Goal: Task Accomplishment & Management: Complete application form

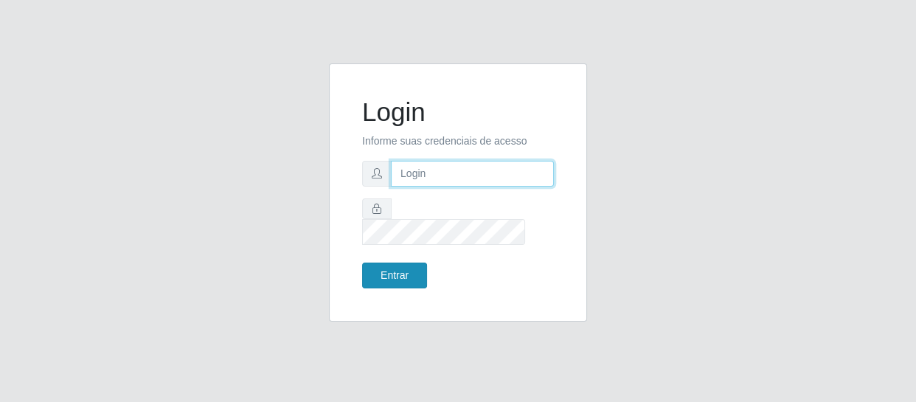
type input "[EMAIL_ADDRESS][DOMAIN_NAME]"
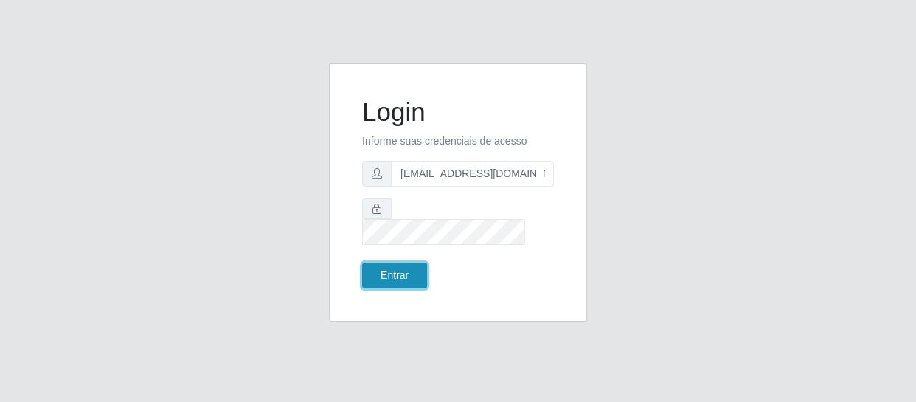
click at [399, 264] on button "Entrar" at bounding box center [394, 276] width 65 height 26
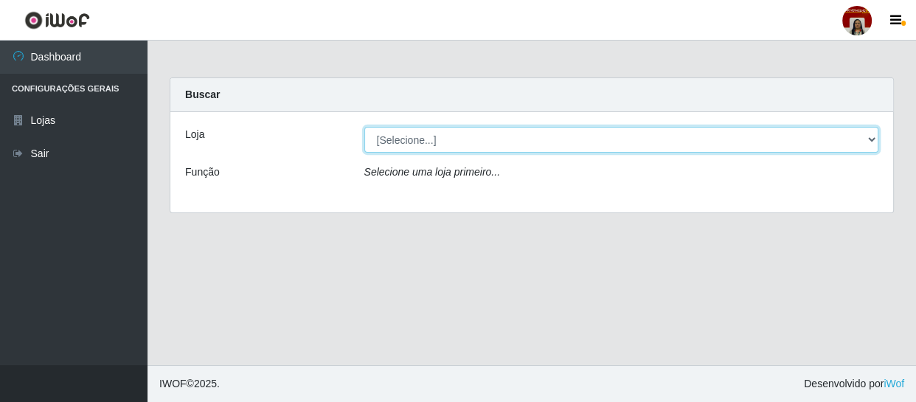
click at [874, 135] on select "[Selecione...] Mar Vermelho - Loja 04" at bounding box center [621, 140] width 515 height 26
select select "251"
click at [364, 127] on select "[Selecione...] Mar Vermelho - Loja 04" at bounding box center [621, 140] width 515 height 26
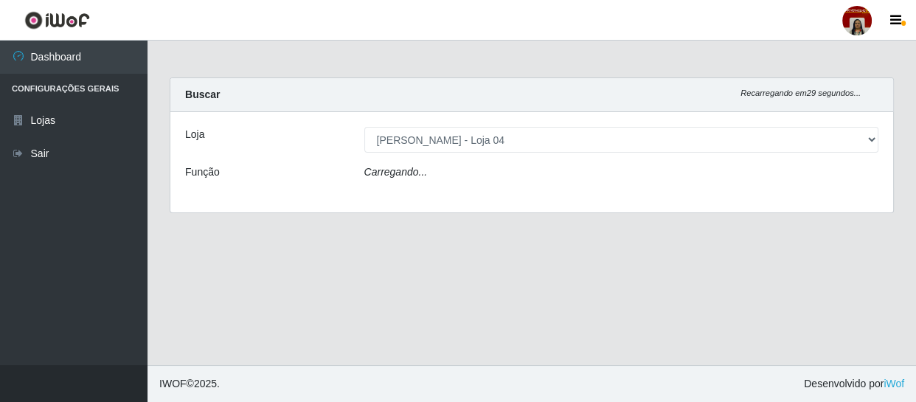
click at [847, 190] on div "Loja [Selecione...] Mar Vermelho - Loja 04 Função Carregando..." at bounding box center [531, 162] width 723 height 100
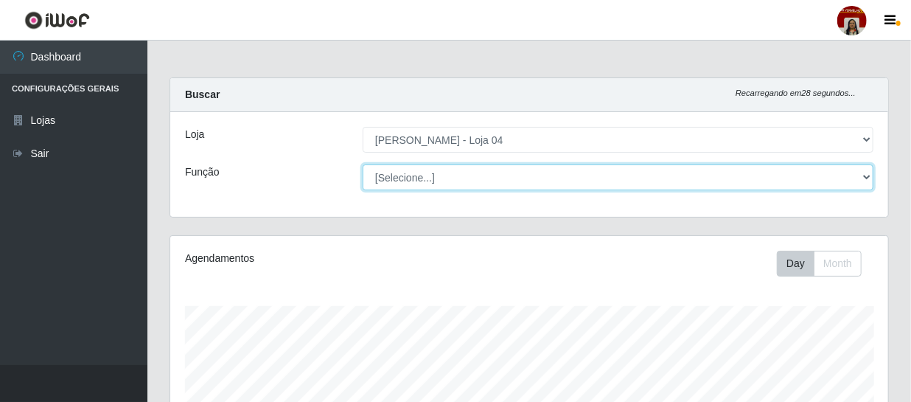
click at [870, 179] on select "[Selecione...] ASG ASG + ASG ++ Auxiliar de Depósito Auxiliar de Depósito + Aux…" at bounding box center [618, 177] width 511 height 26
click at [363, 164] on select "[Selecione...] ASG ASG + ASG ++ Auxiliar de Depósito Auxiliar de Depósito + Aux…" at bounding box center [618, 177] width 511 height 26
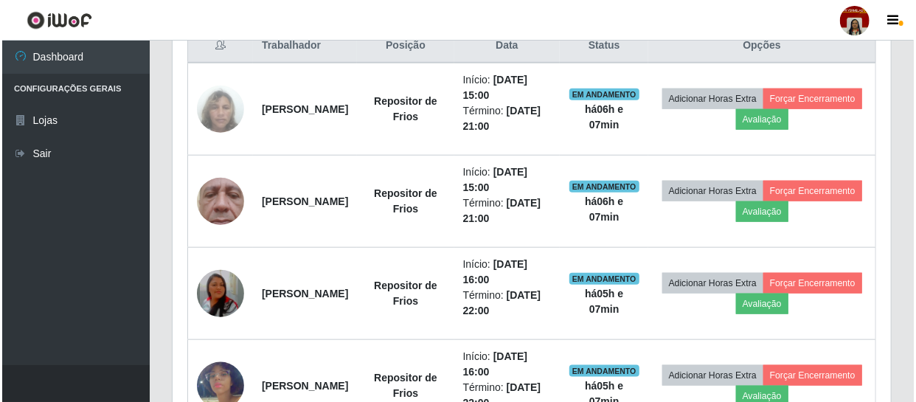
scroll to position [603, 0]
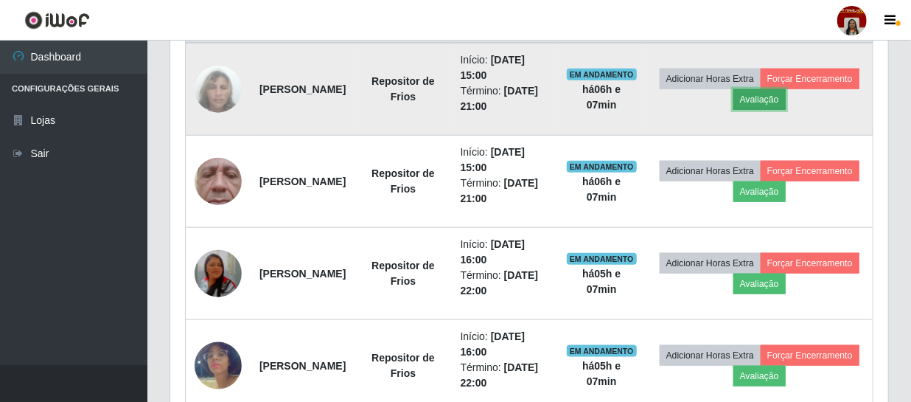
click at [786, 94] on button "Avaliação" at bounding box center [760, 99] width 52 height 21
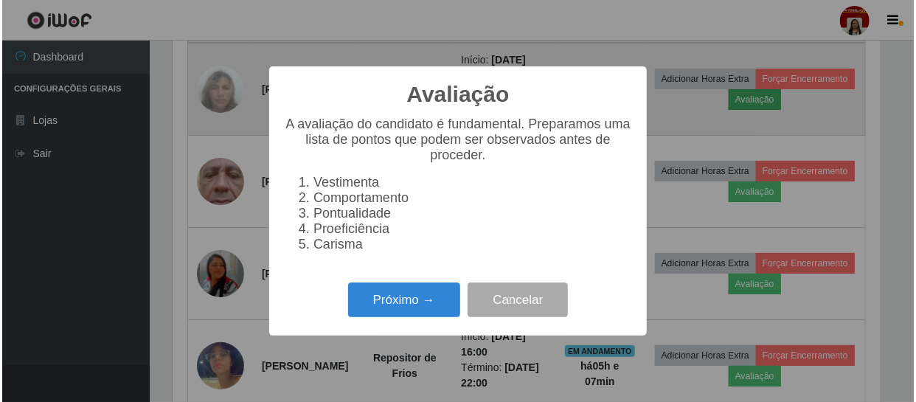
scroll to position [306, 712]
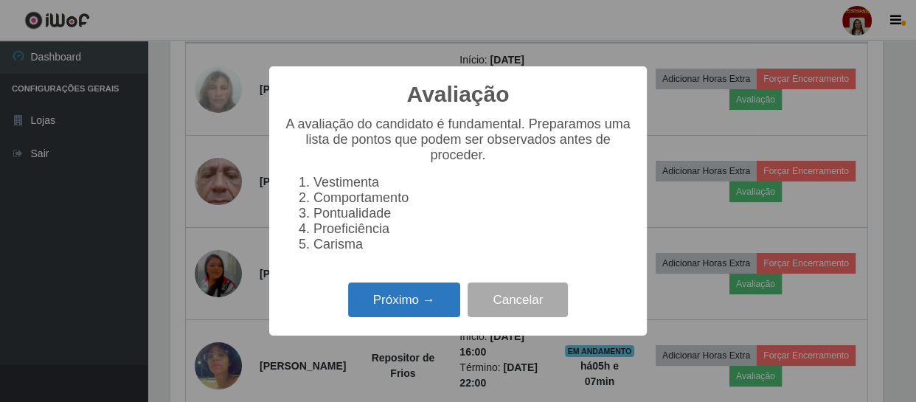
click at [417, 307] on button "Próximo →" at bounding box center [404, 299] width 112 height 35
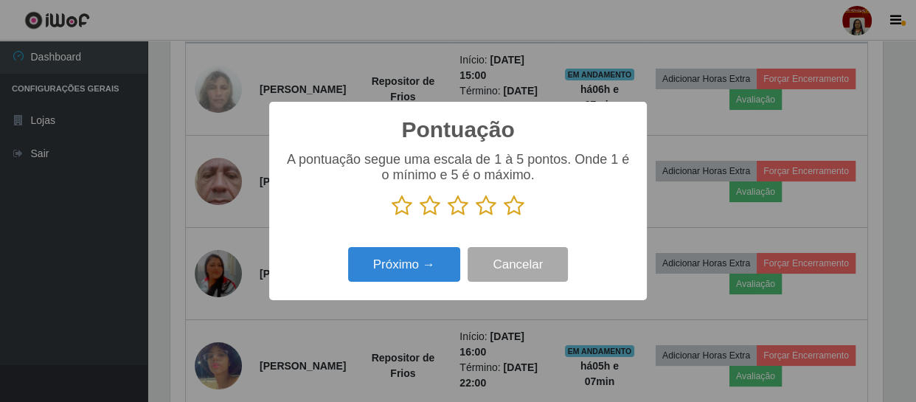
scroll to position [737134, 736727]
click at [515, 202] on icon at bounding box center [514, 206] width 21 height 22
click at [504, 217] on input "radio" at bounding box center [504, 217] width 0 height 0
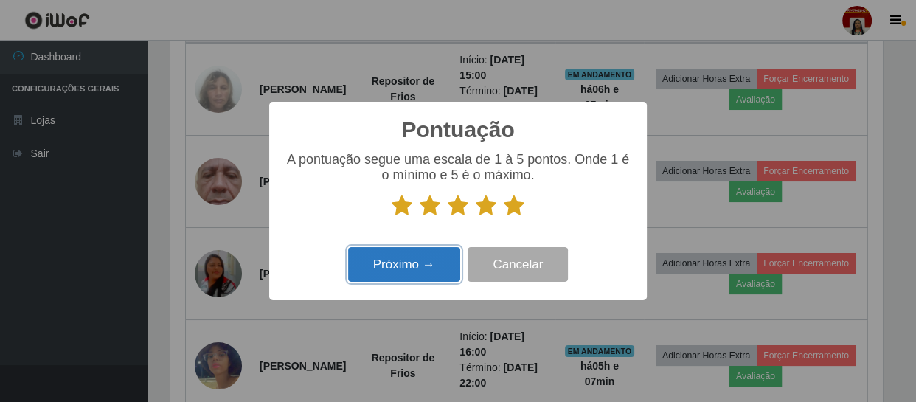
click at [417, 263] on button "Próximo →" at bounding box center [404, 264] width 112 height 35
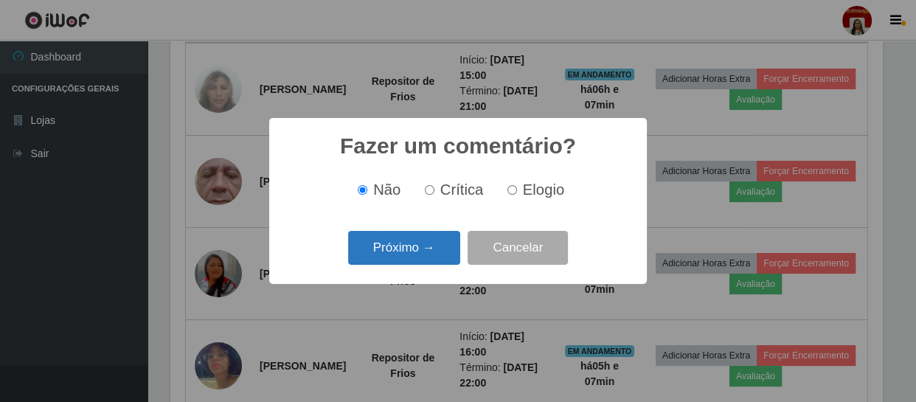
click at [417, 246] on button "Próximo →" at bounding box center [404, 248] width 112 height 35
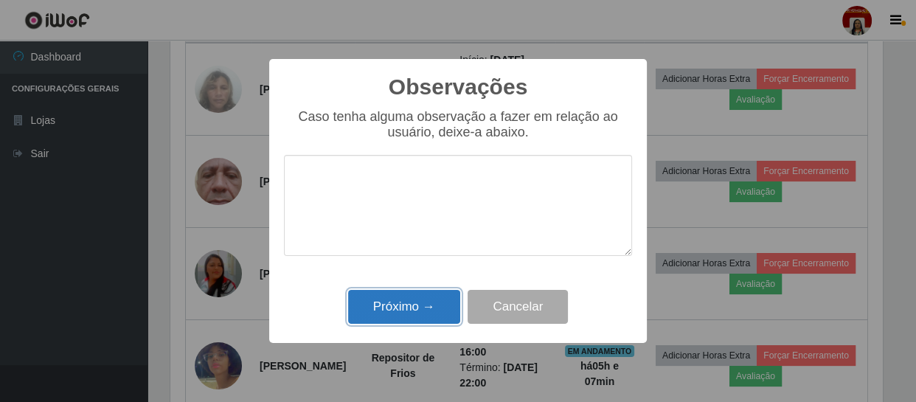
click at [403, 296] on button "Próximo →" at bounding box center [404, 307] width 112 height 35
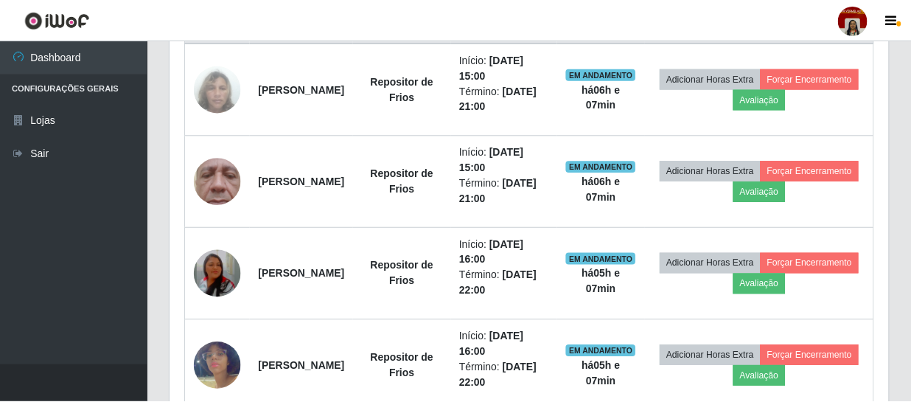
scroll to position [306, 718]
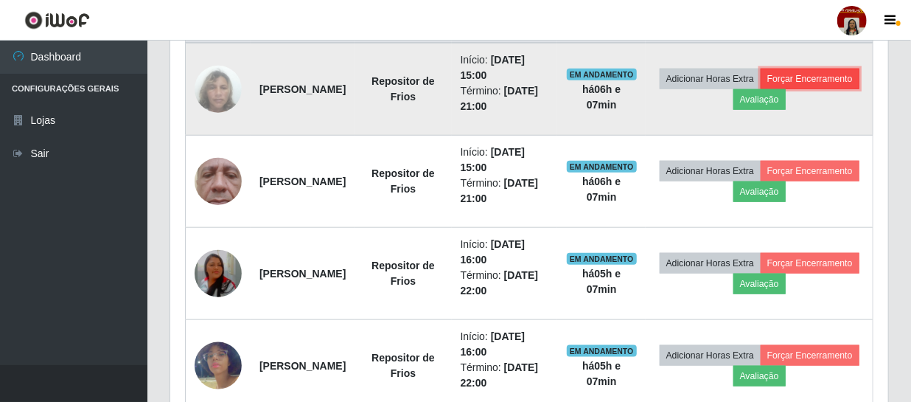
click at [761, 89] on button "Forçar Encerramento" at bounding box center [810, 79] width 99 height 21
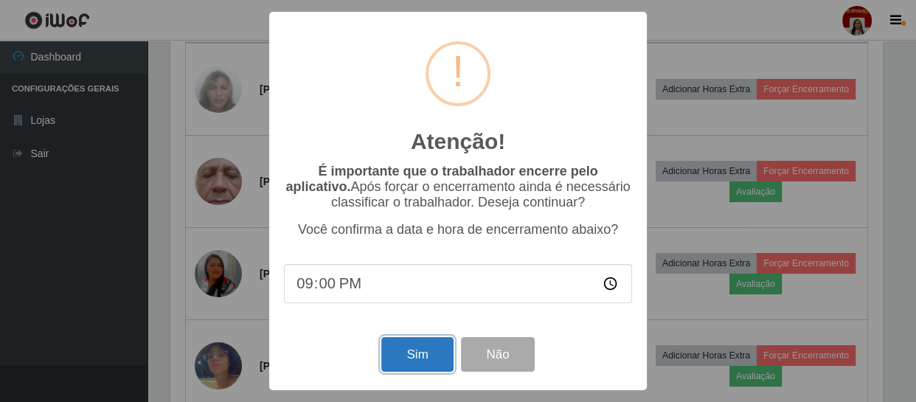
click at [403, 357] on button "Sim" at bounding box center [417, 354] width 72 height 35
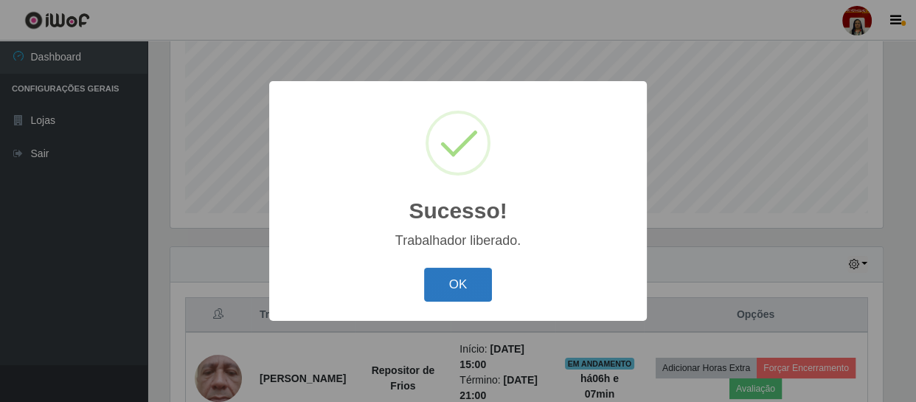
click at [454, 289] on button "OK" at bounding box center [458, 285] width 69 height 35
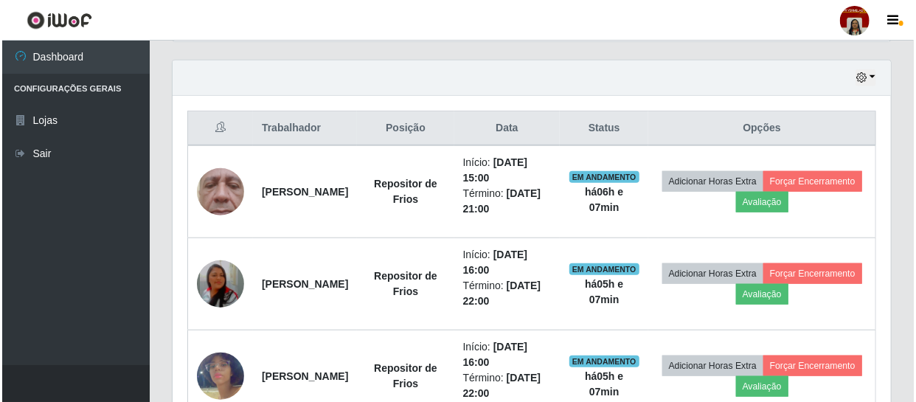
scroll to position [515, 0]
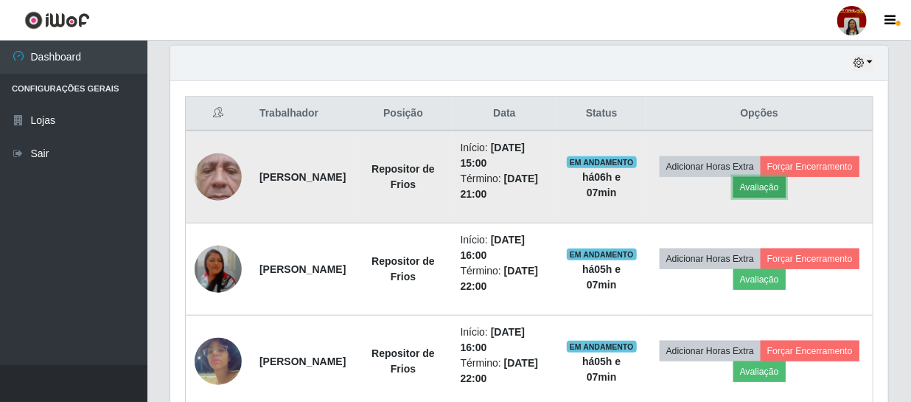
click at [786, 185] on button "Avaliação" at bounding box center [760, 187] width 52 height 21
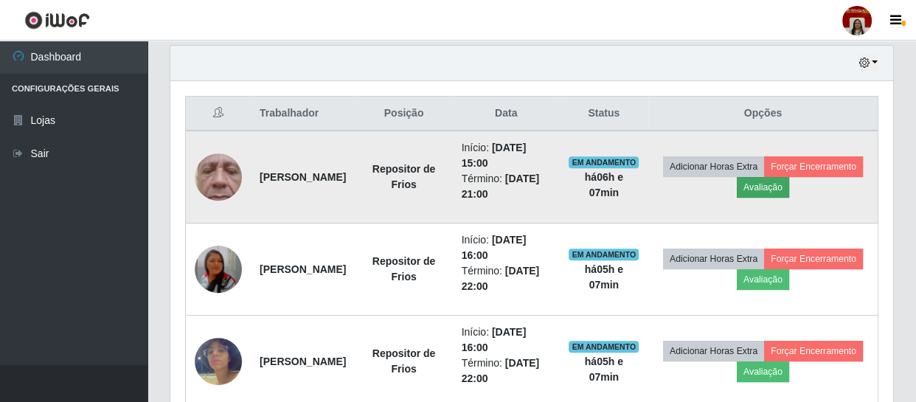
scroll to position [306, 712]
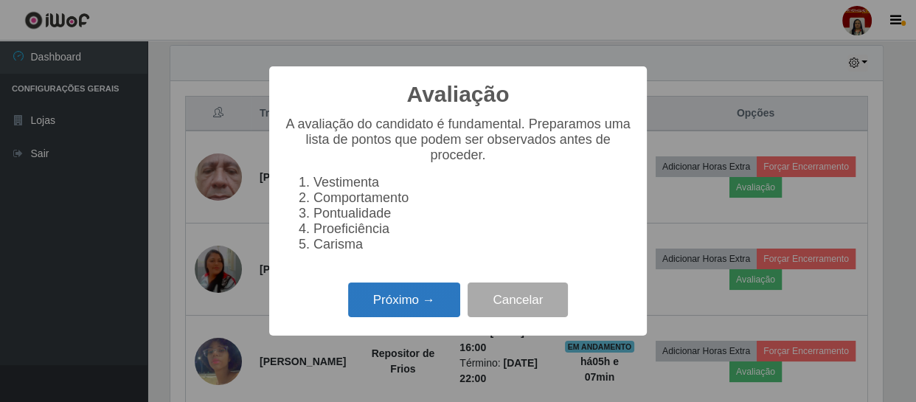
click at [396, 308] on button "Próximo →" at bounding box center [404, 299] width 112 height 35
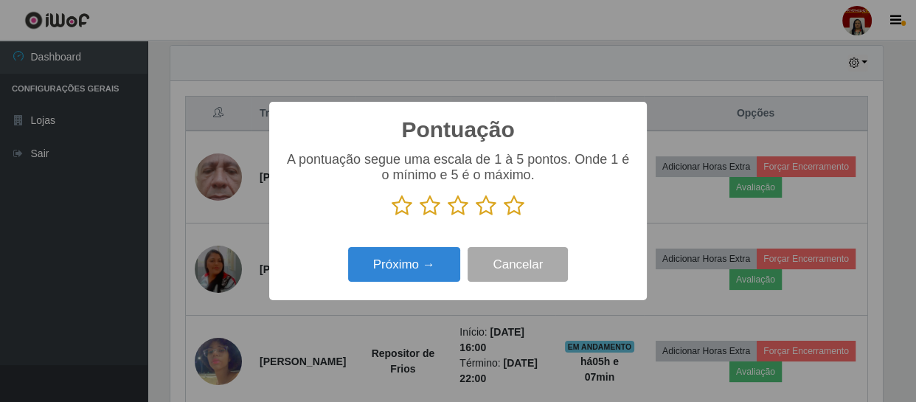
click at [513, 207] on icon at bounding box center [514, 206] width 21 height 22
click at [504, 217] on input "radio" at bounding box center [504, 217] width 0 height 0
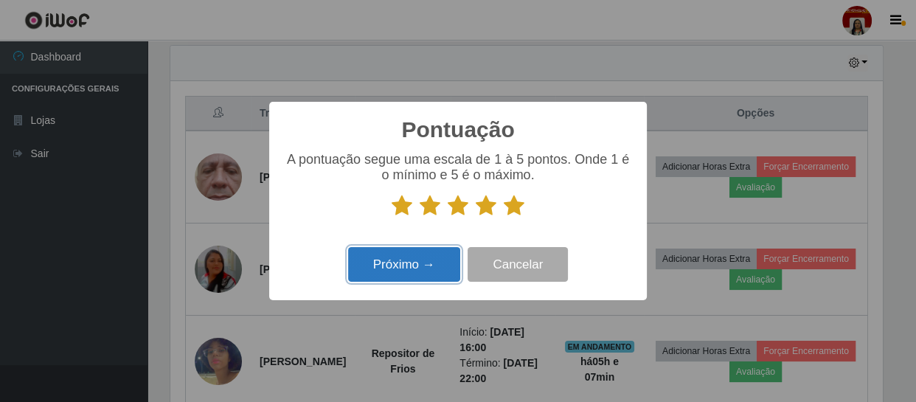
click at [429, 265] on button "Próximo →" at bounding box center [404, 264] width 112 height 35
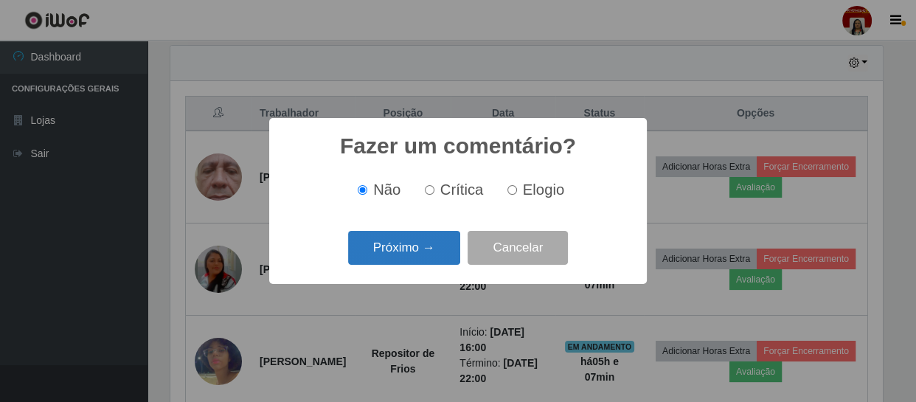
click at [423, 251] on button "Próximo →" at bounding box center [404, 248] width 112 height 35
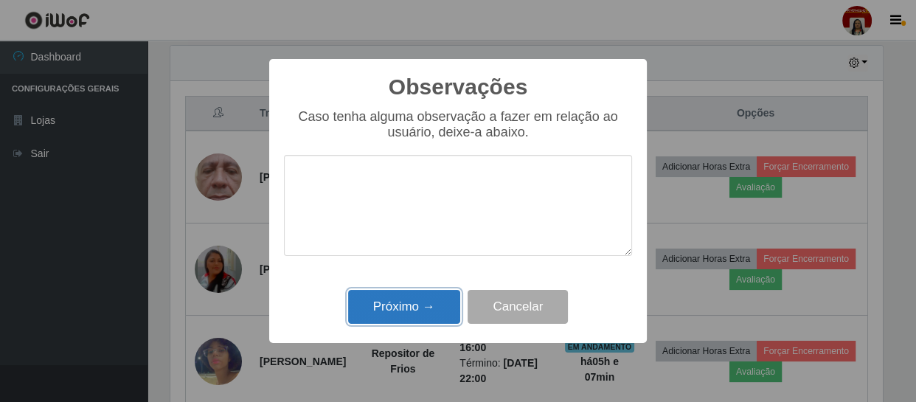
click at [406, 305] on button "Próximo →" at bounding box center [404, 307] width 112 height 35
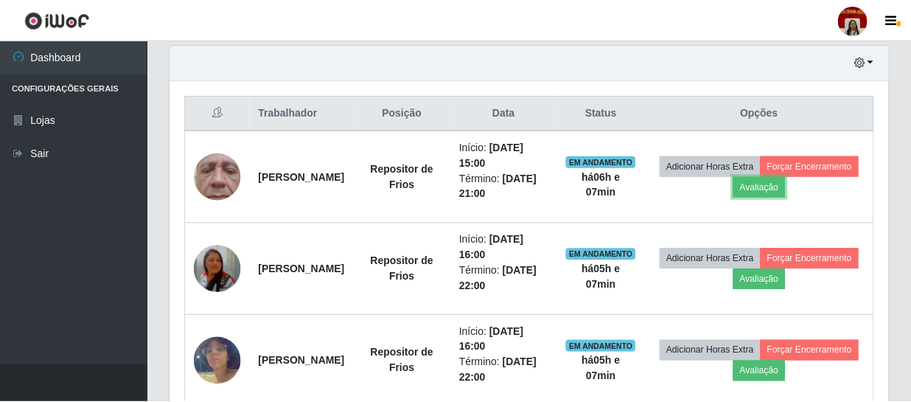
scroll to position [306, 718]
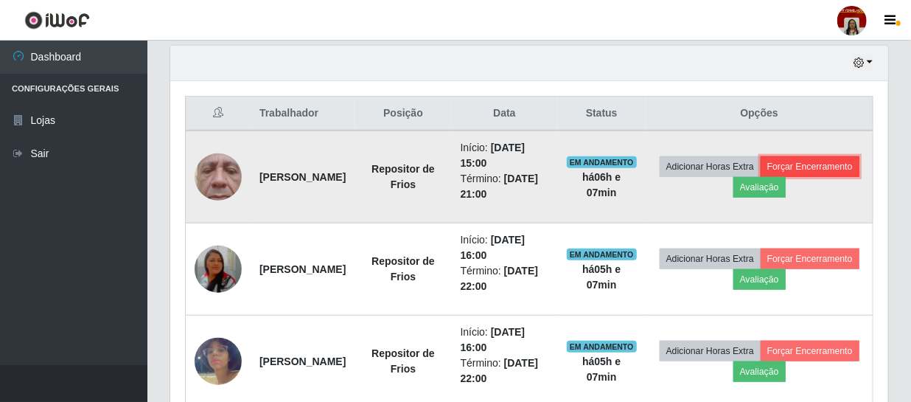
click at [763, 177] on button "Forçar Encerramento" at bounding box center [810, 166] width 99 height 21
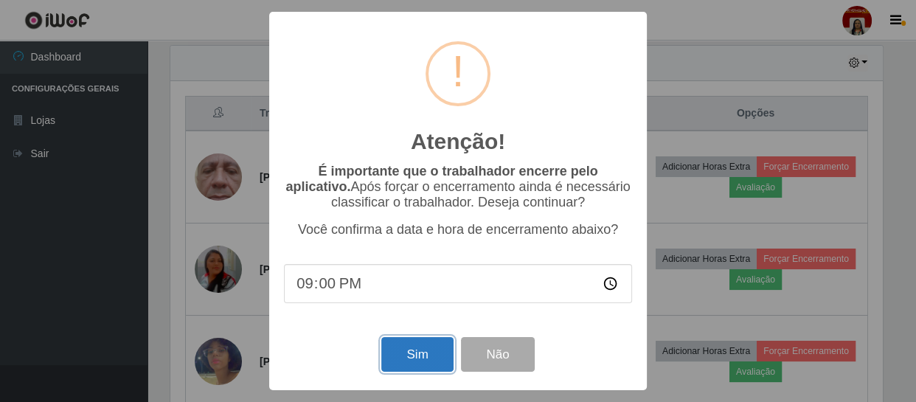
click at [409, 353] on button "Sim" at bounding box center [417, 354] width 72 height 35
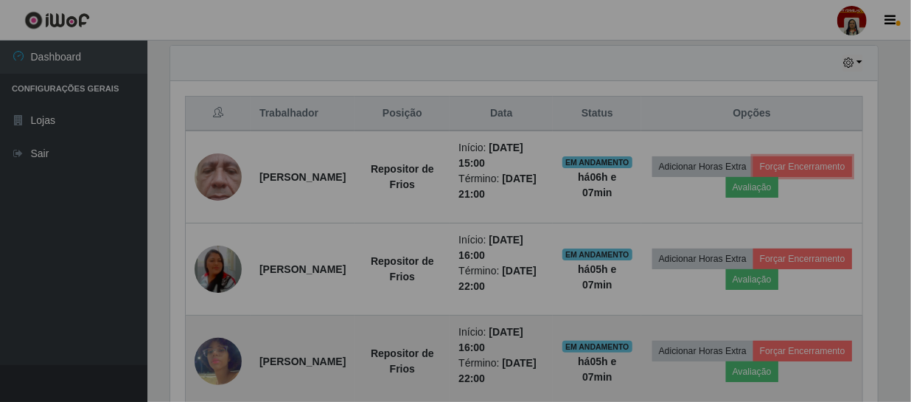
scroll to position [0, 0]
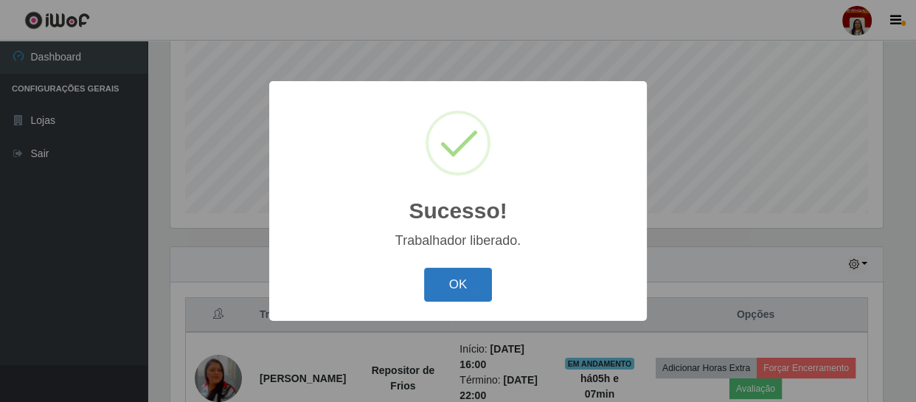
click at [462, 282] on button "OK" at bounding box center [458, 285] width 69 height 35
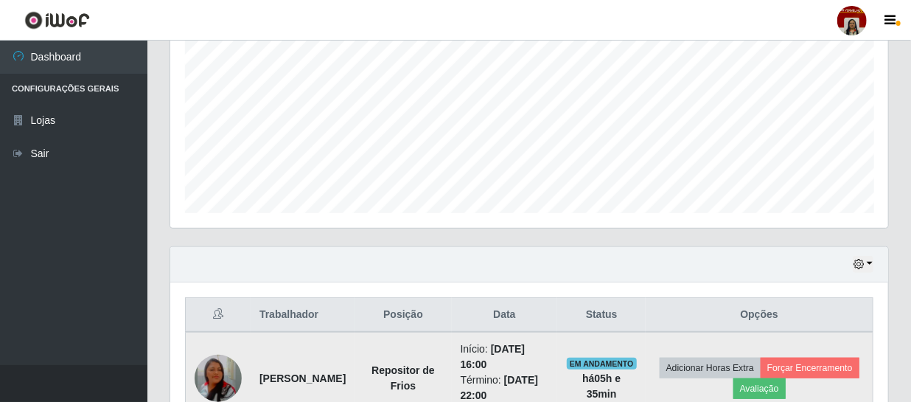
click at [214, 378] on img at bounding box center [218, 378] width 47 height 55
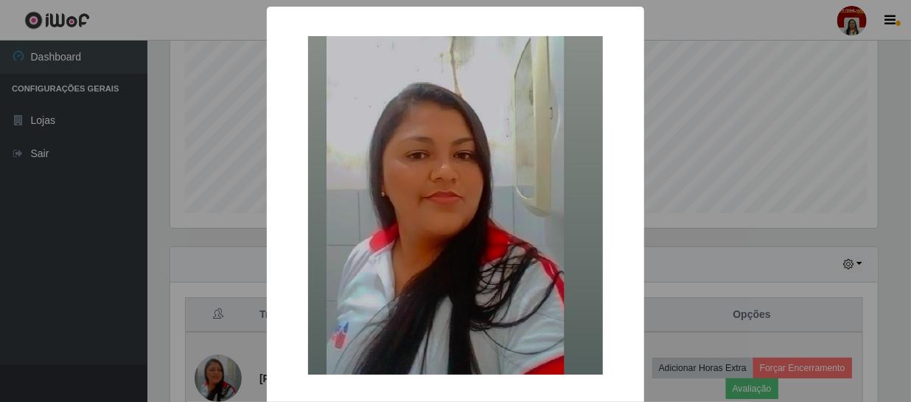
scroll to position [306, 712]
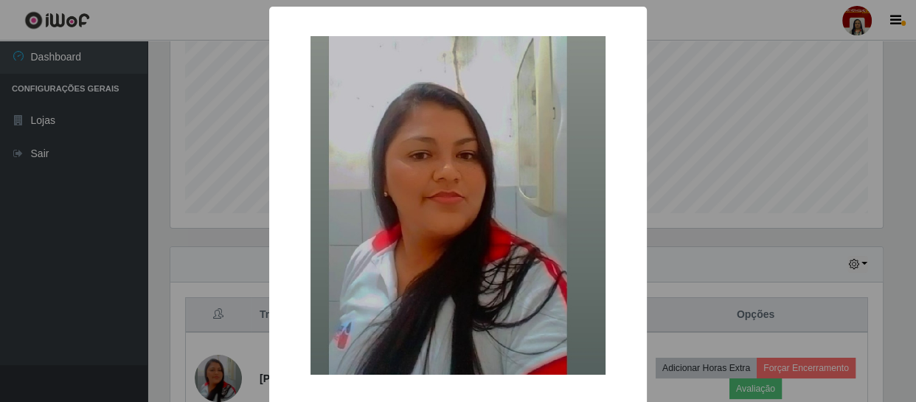
click at [218, 375] on div "× OK Cancel" at bounding box center [458, 201] width 916 height 402
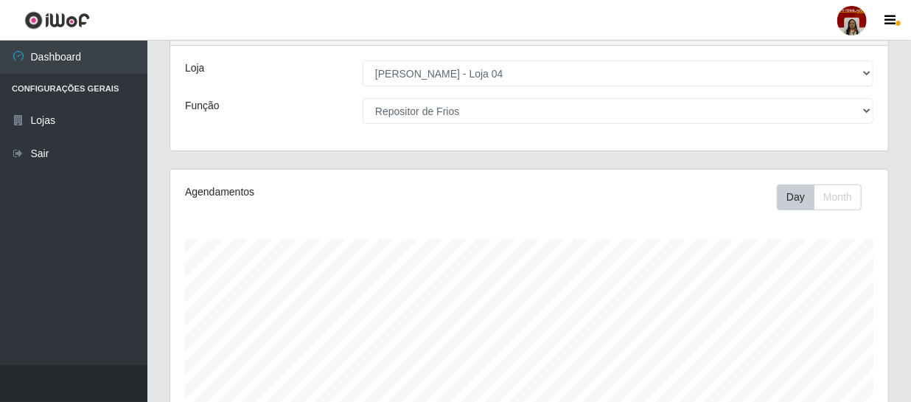
scroll to position [29, 0]
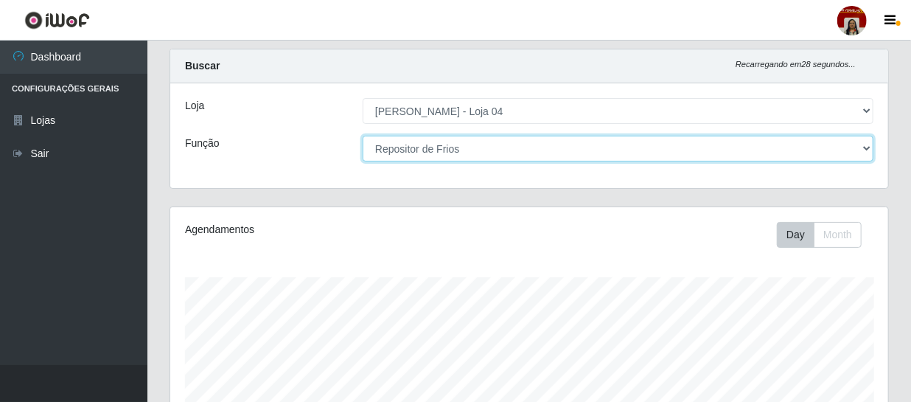
click at [546, 145] on select "[Selecione...] ASG ASG + ASG ++ Auxiliar de Depósito Auxiliar de Depósito + Aux…" at bounding box center [618, 149] width 511 height 26
select select "1"
click at [363, 136] on select "[Selecione...] ASG ASG + ASG ++ Auxiliar de Depósito Auxiliar de Depósito + Aux…" at bounding box center [618, 149] width 511 height 26
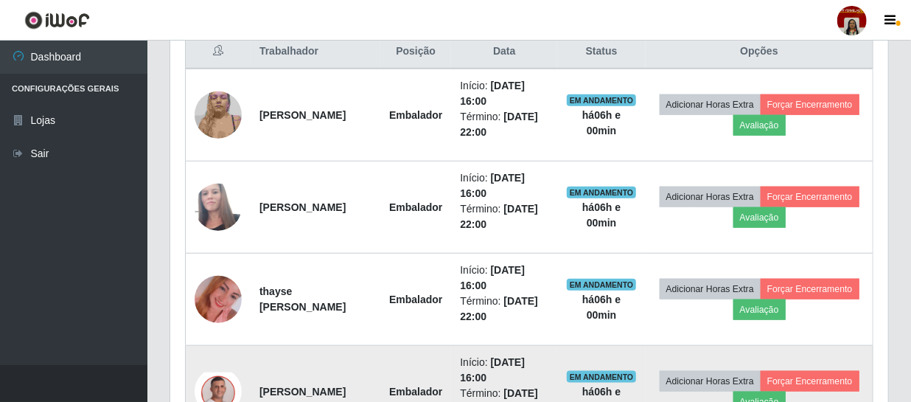
scroll to position [649, 0]
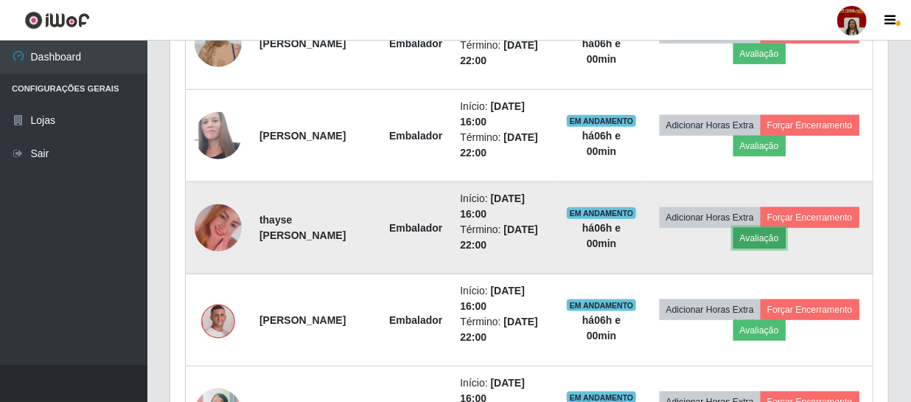
click at [786, 235] on button "Avaliação" at bounding box center [760, 238] width 52 height 21
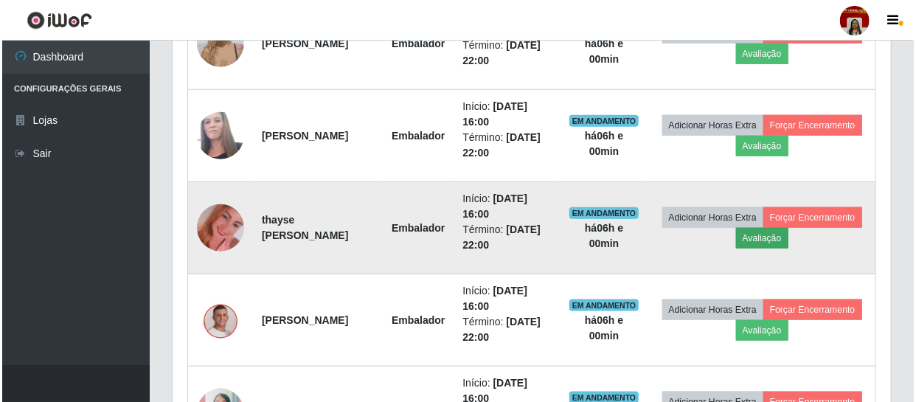
scroll to position [306, 712]
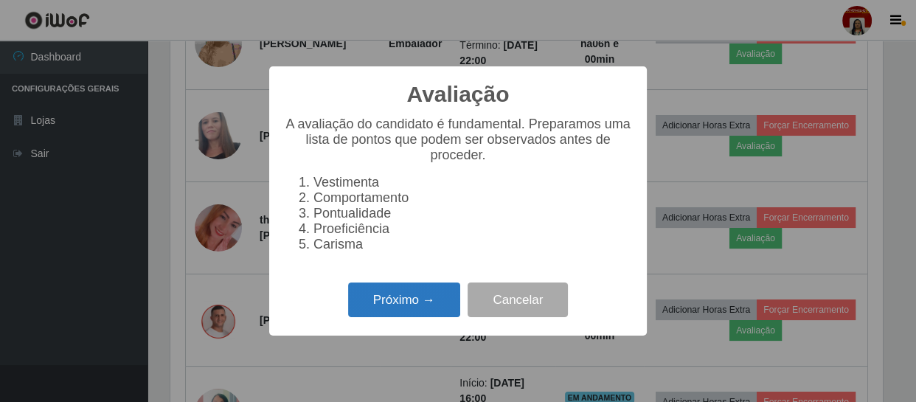
click at [383, 314] on button "Próximo →" at bounding box center [404, 299] width 112 height 35
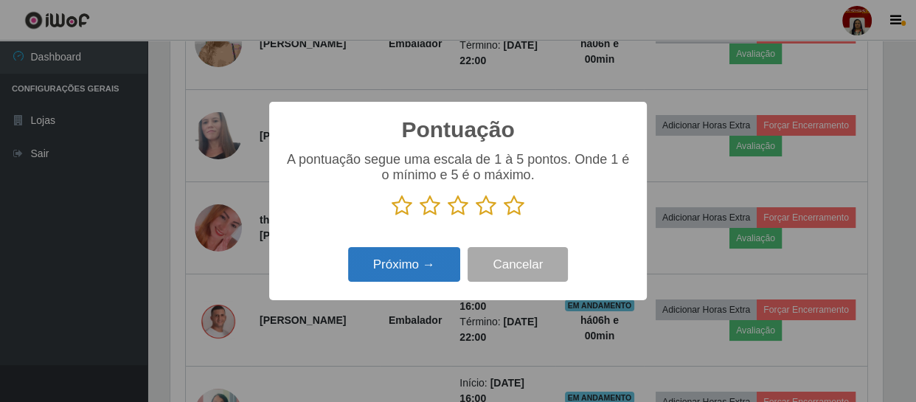
scroll to position [737134, 736727]
click at [516, 207] on icon at bounding box center [514, 206] width 21 height 22
click at [504, 217] on input "radio" at bounding box center [504, 217] width 0 height 0
click at [376, 280] on button "Próximo →" at bounding box center [404, 264] width 112 height 35
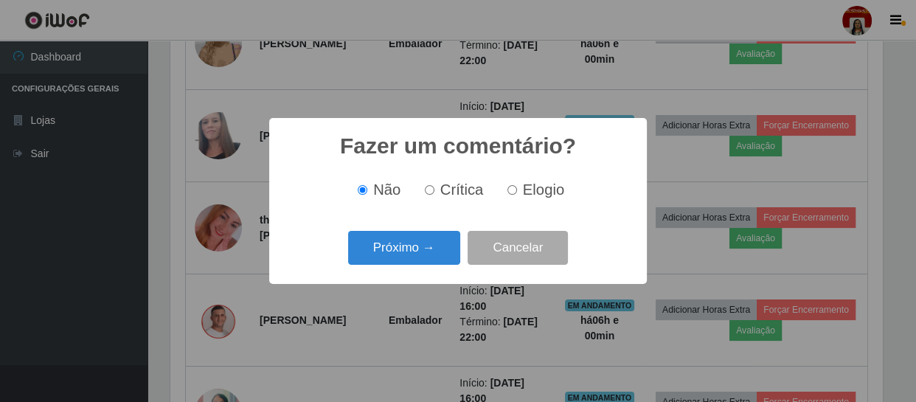
click at [394, 263] on button "Próximo →" at bounding box center [404, 248] width 112 height 35
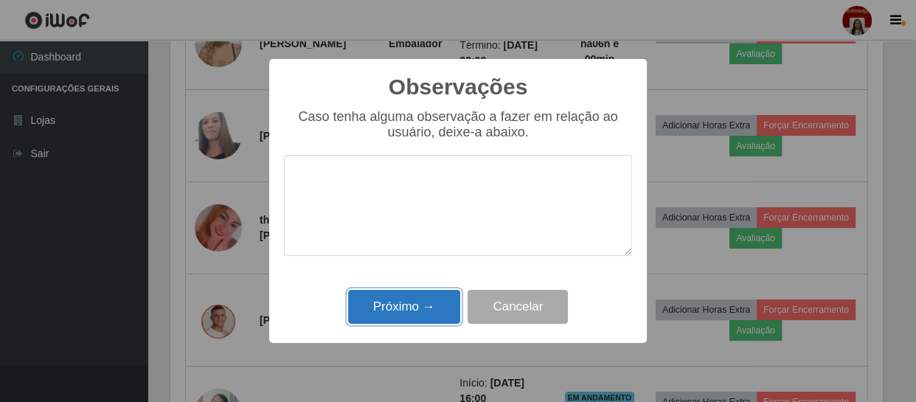
click at [406, 307] on button "Próximo →" at bounding box center [404, 307] width 112 height 35
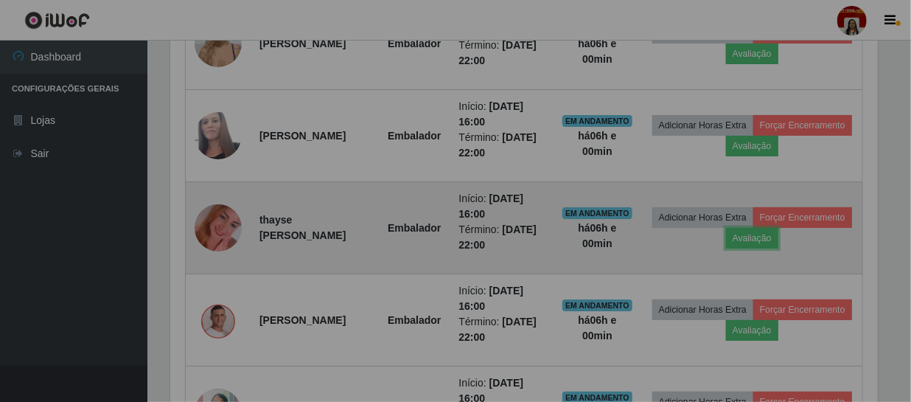
scroll to position [306, 718]
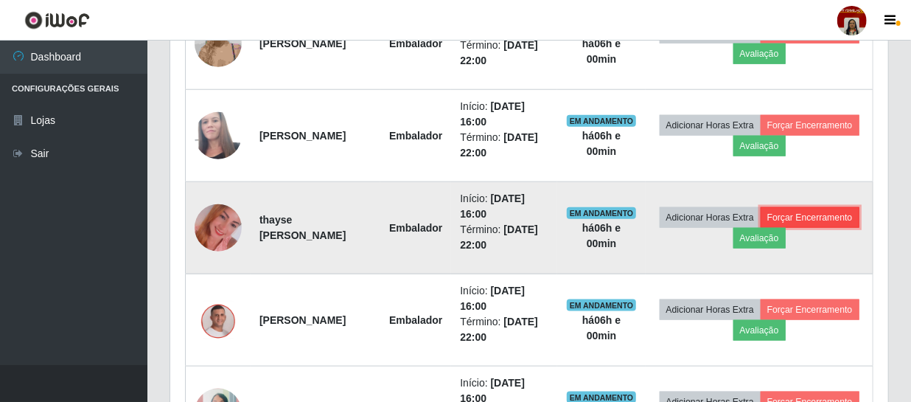
click at [761, 228] on button "Forçar Encerramento" at bounding box center [810, 217] width 99 height 21
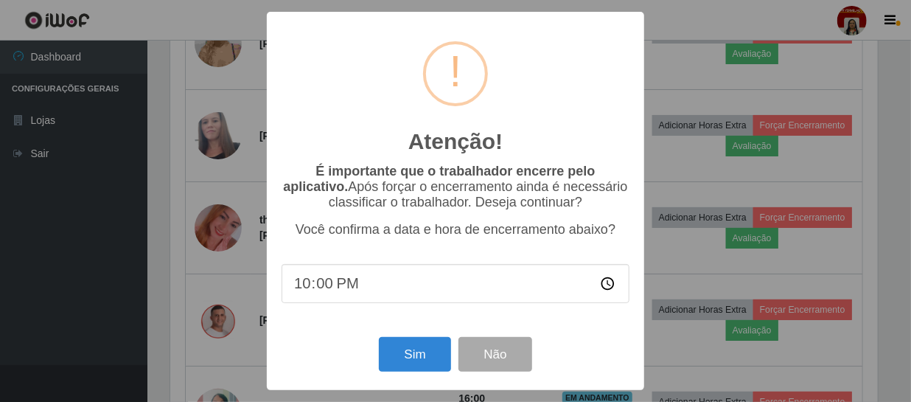
scroll to position [306, 712]
click at [409, 348] on button "Sim" at bounding box center [417, 354] width 72 height 35
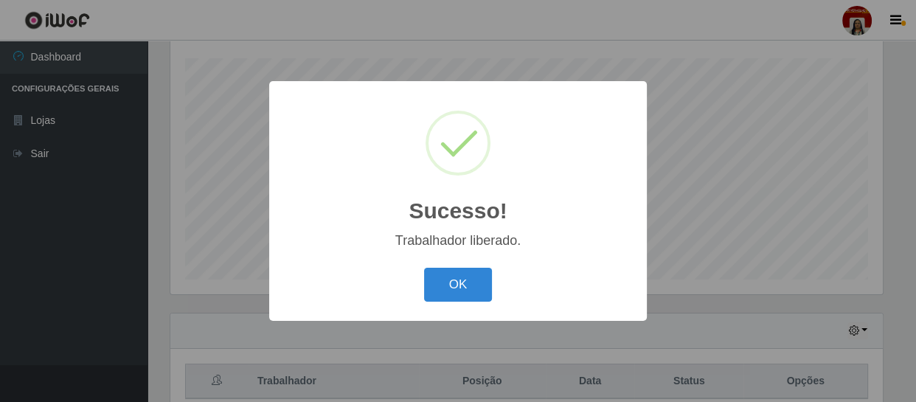
scroll to position [181, 0]
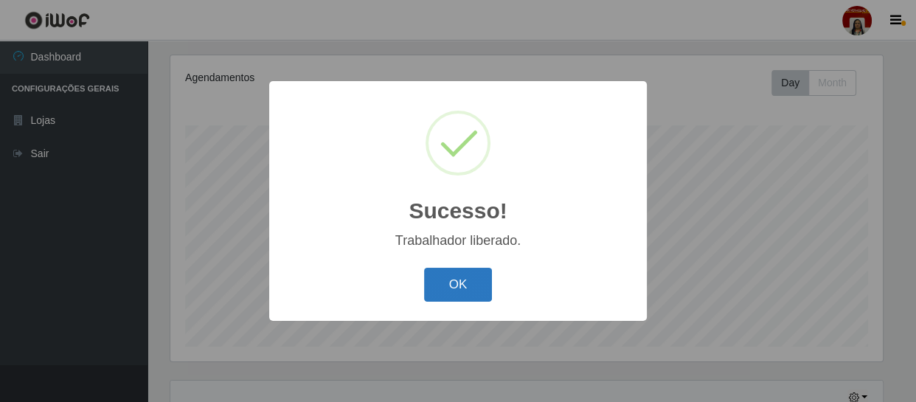
click at [449, 299] on button "OK" at bounding box center [458, 285] width 69 height 35
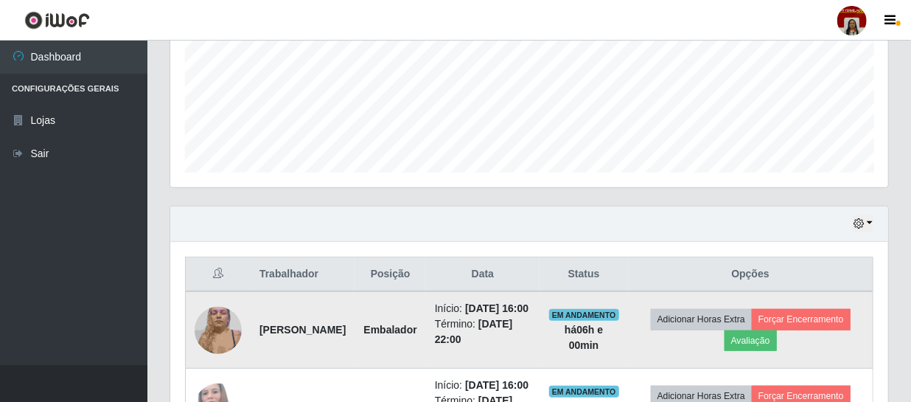
scroll to position [516, 0]
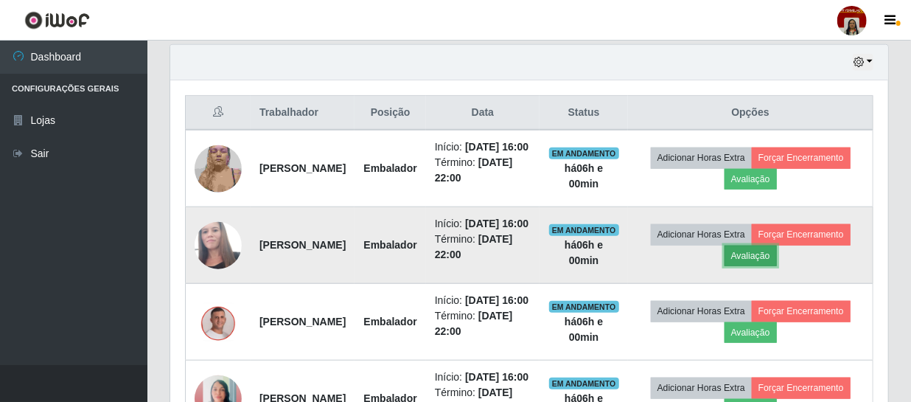
click at [777, 266] on button "Avaliação" at bounding box center [751, 256] width 52 height 21
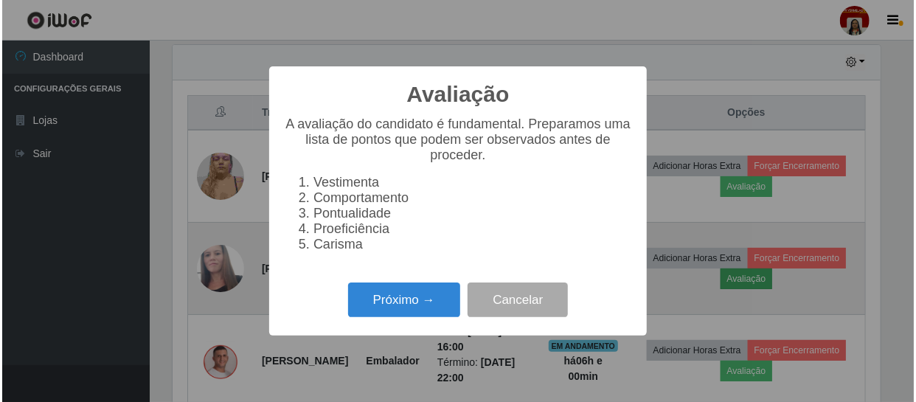
scroll to position [306, 712]
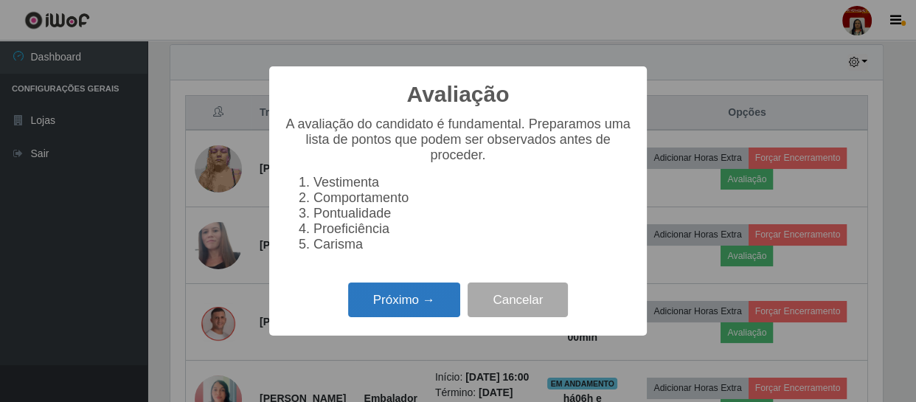
click at [442, 296] on button "Próximo →" at bounding box center [404, 299] width 112 height 35
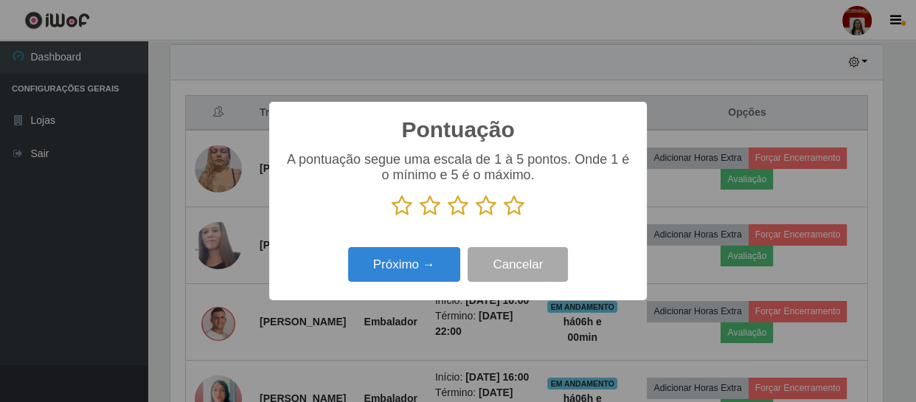
scroll to position [737134, 736727]
click at [524, 202] on p at bounding box center [458, 206] width 348 height 22
click at [510, 207] on icon at bounding box center [514, 206] width 21 height 22
click at [504, 217] on input "radio" at bounding box center [504, 217] width 0 height 0
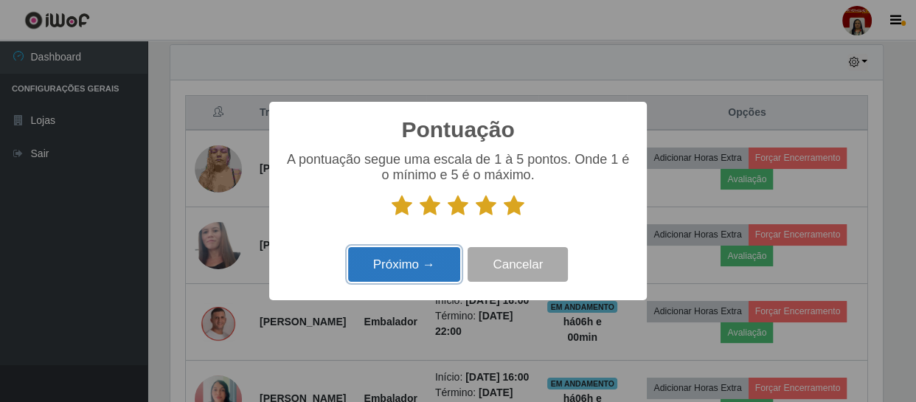
click at [443, 256] on button "Próximo →" at bounding box center [404, 264] width 112 height 35
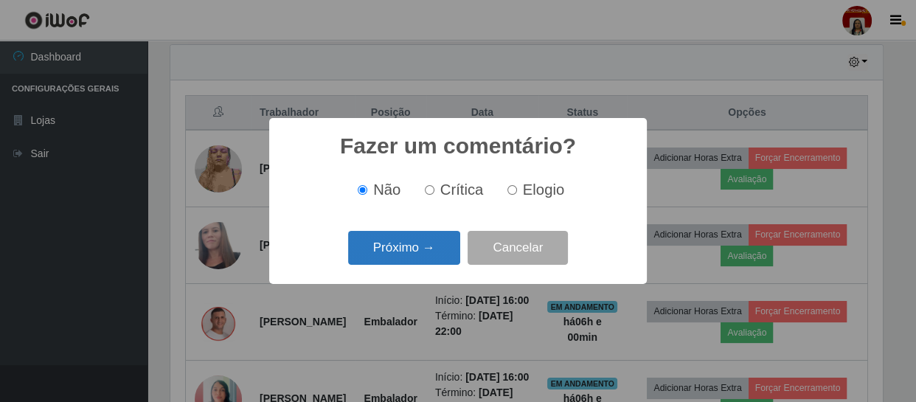
click at [405, 254] on button "Próximo →" at bounding box center [404, 248] width 112 height 35
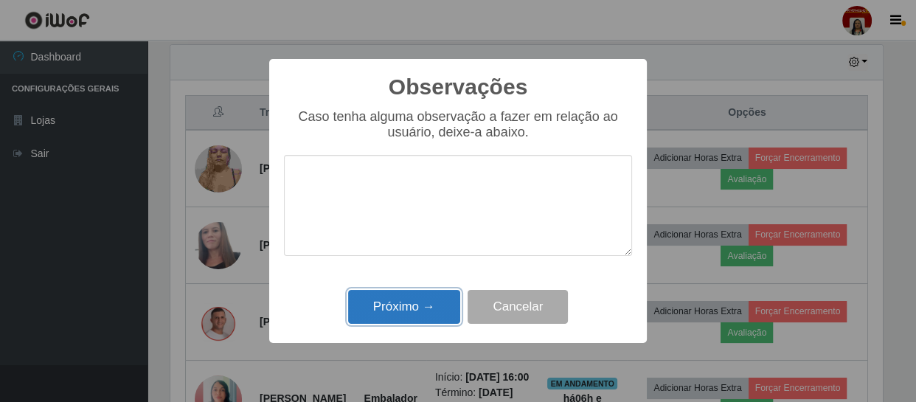
click at [406, 308] on button "Próximo →" at bounding box center [404, 307] width 112 height 35
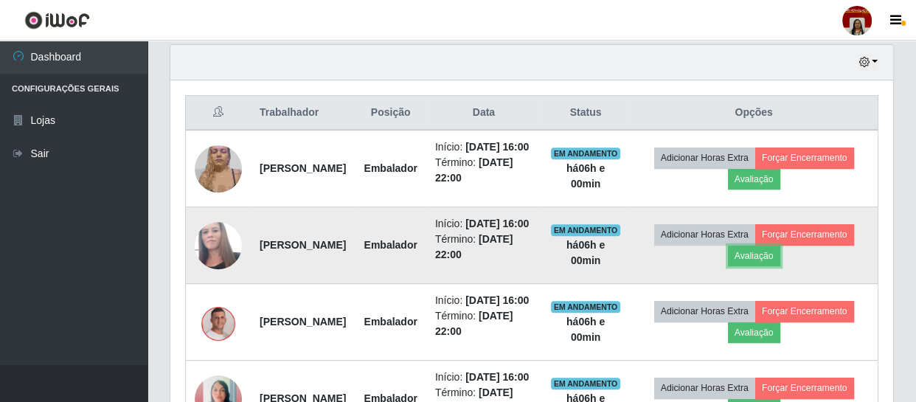
scroll to position [306, 718]
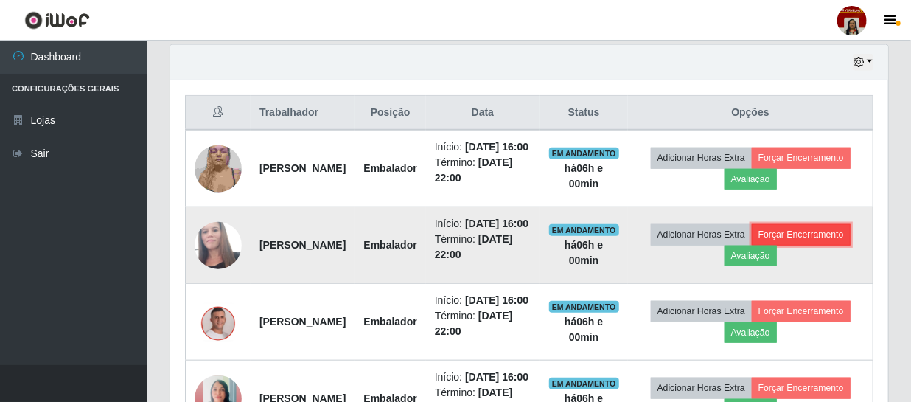
click at [752, 245] on button "Forçar Encerramento" at bounding box center [801, 234] width 99 height 21
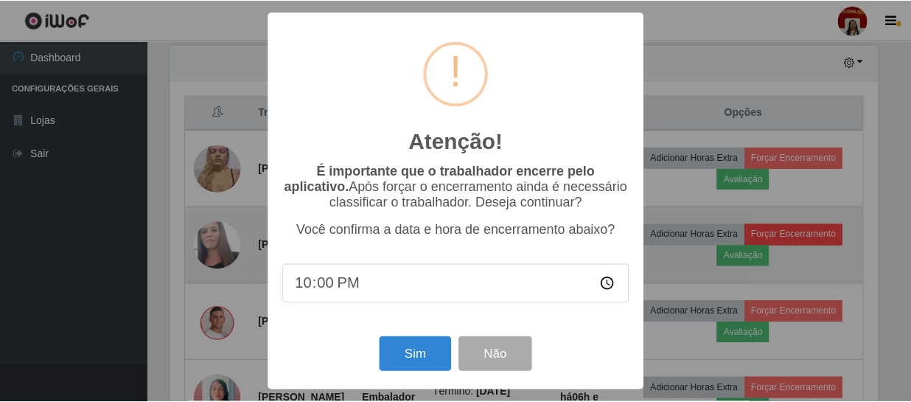
scroll to position [306, 712]
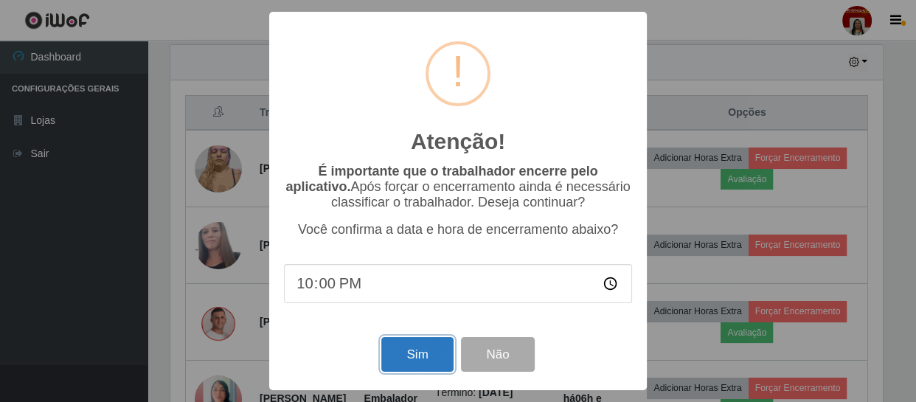
click at [395, 360] on button "Sim" at bounding box center [417, 354] width 72 height 35
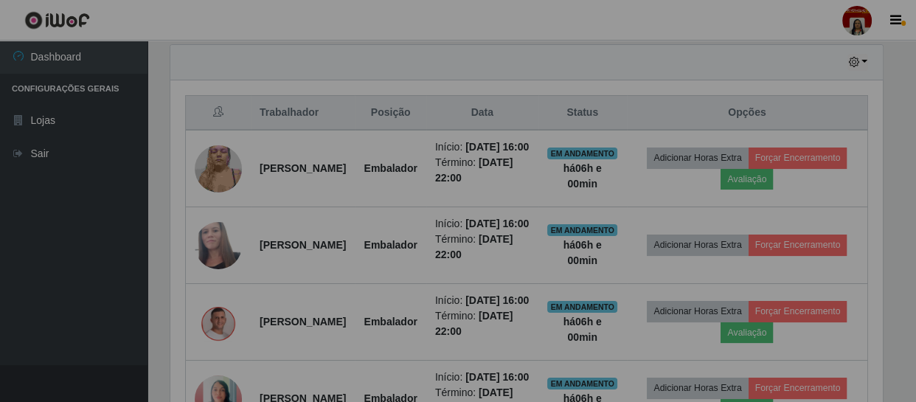
scroll to position [306, 718]
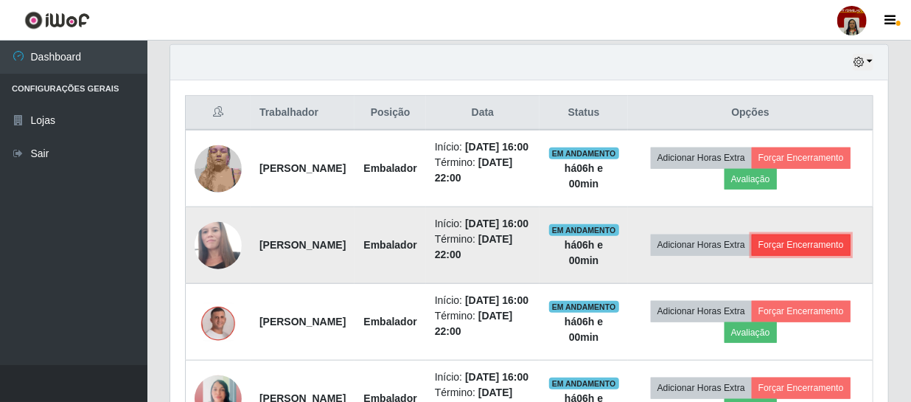
click at [752, 255] on button "Forçar Encerramento" at bounding box center [801, 245] width 99 height 21
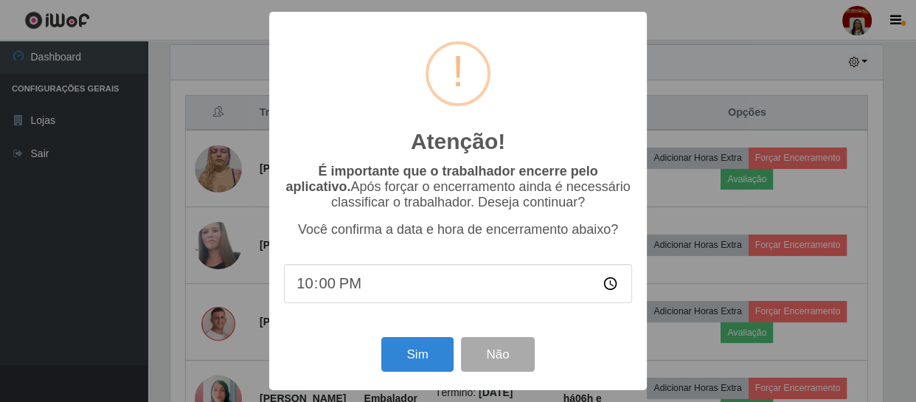
scroll to position [737134, 736727]
click at [414, 352] on button "Sim" at bounding box center [417, 354] width 72 height 35
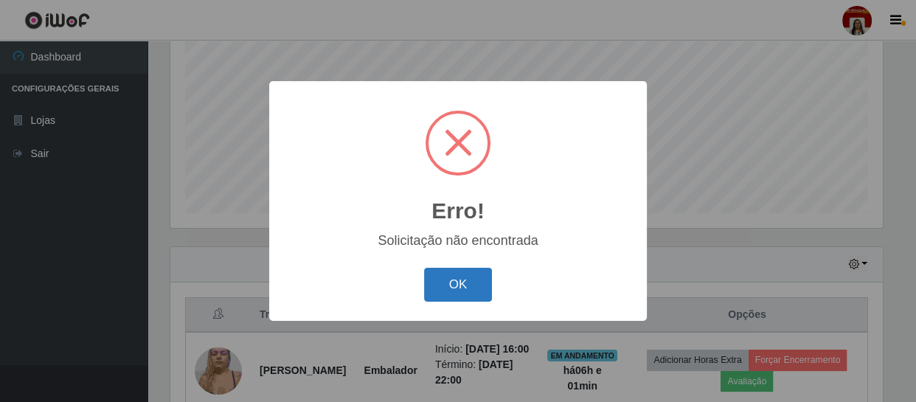
click at [451, 276] on button "OK" at bounding box center [458, 285] width 69 height 35
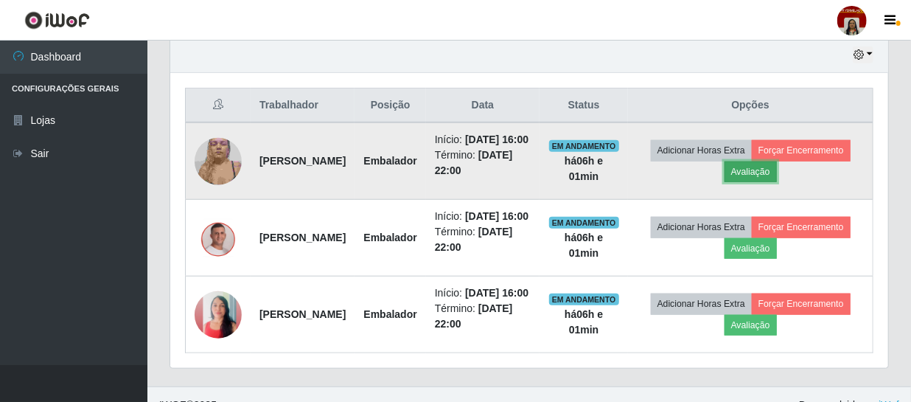
click at [777, 171] on button "Avaliação" at bounding box center [751, 171] width 52 height 21
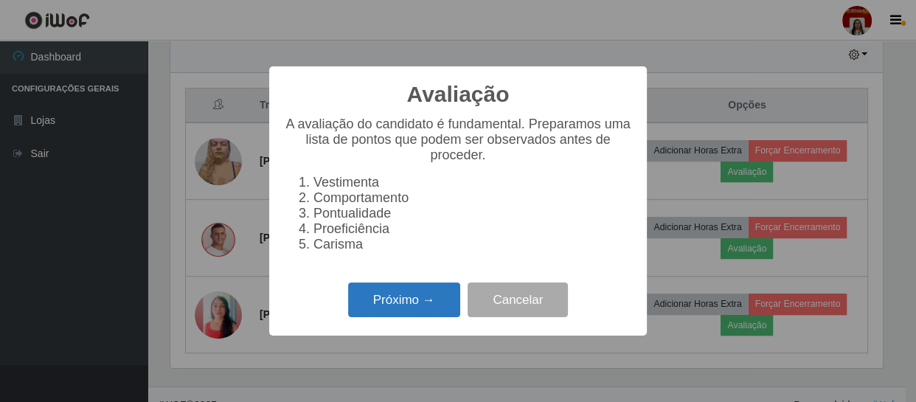
click at [406, 303] on button "Próximo →" at bounding box center [404, 299] width 112 height 35
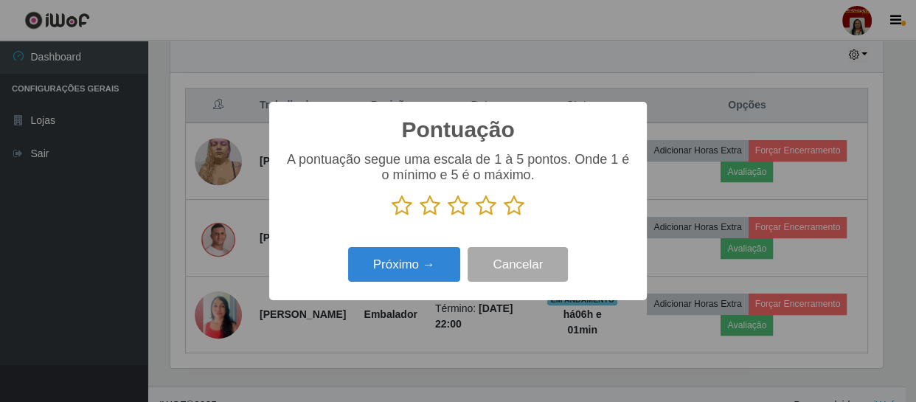
click at [509, 214] on icon at bounding box center [514, 206] width 21 height 22
click at [504, 217] on input "radio" at bounding box center [504, 217] width 0 height 0
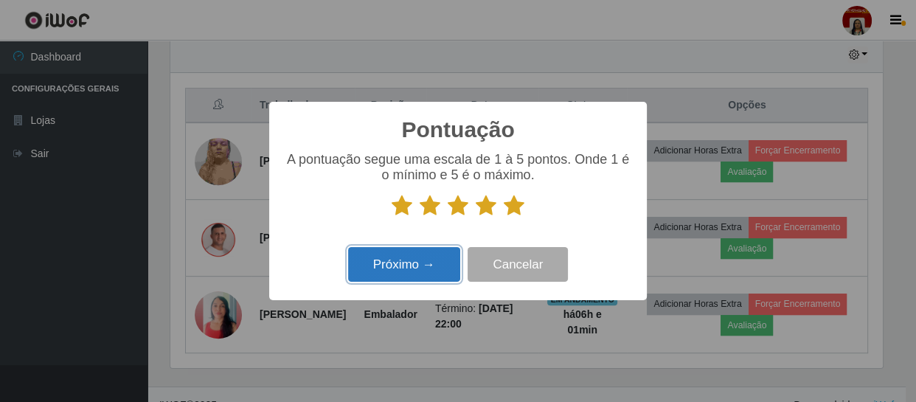
click at [383, 268] on button "Próximo →" at bounding box center [404, 264] width 112 height 35
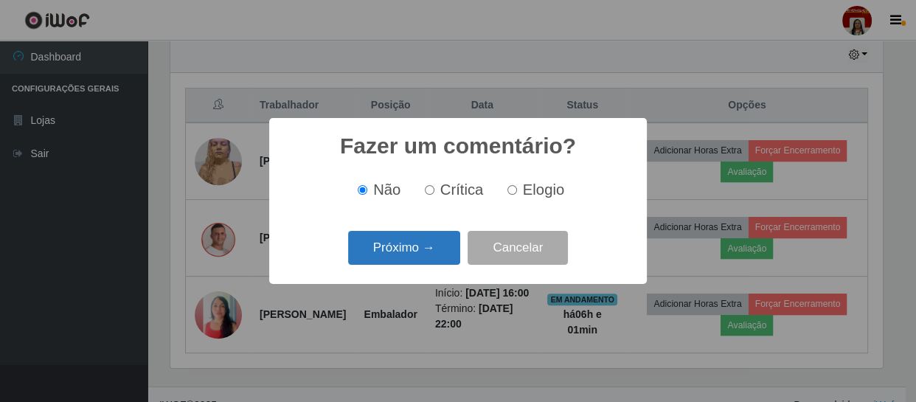
click at [389, 251] on button "Próximo →" at bounding box center [404, 248] width 112 height 35
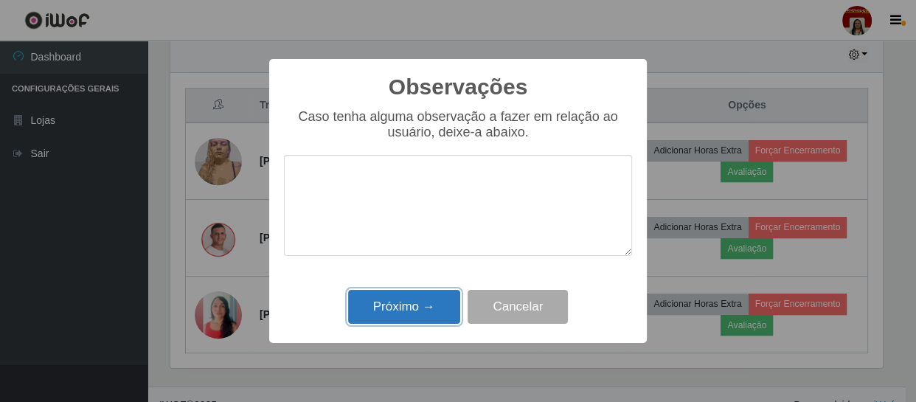
click at [401, 302] on button "Próximo →" at bounding box center [404, 307] width 112 height 35
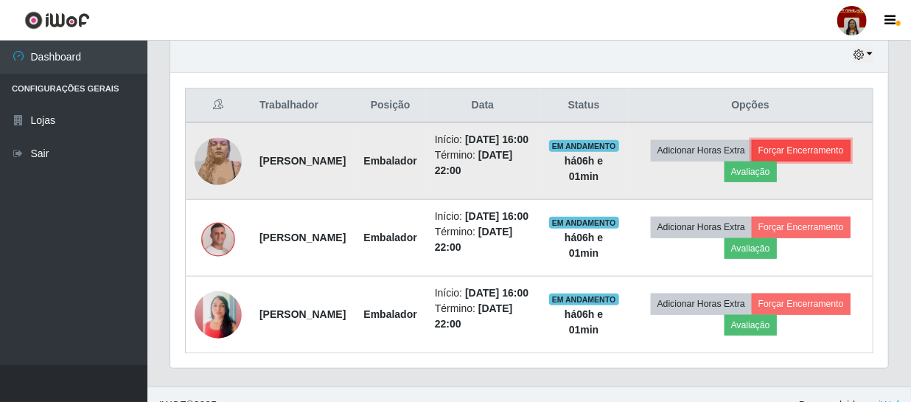
click at [752, 161] on button "Forçar Encerramento" at bounding box center [801, 150] width 99 height 21
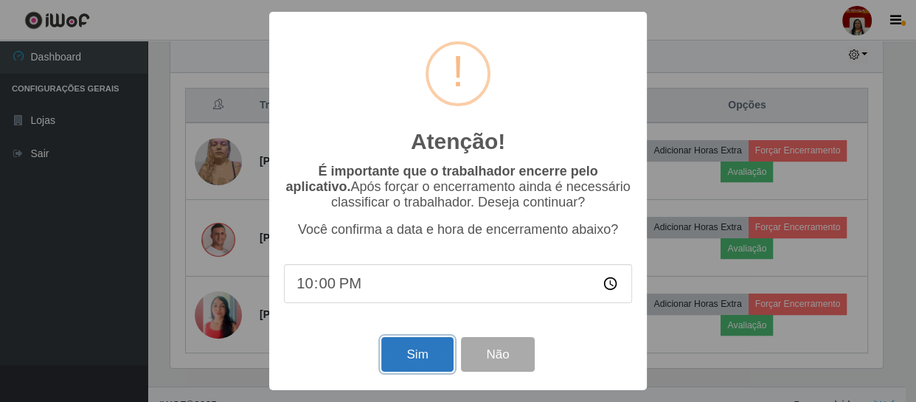
click at [408, 358] on button "Sim" at bounding box center [417, 354] width 72 height 35
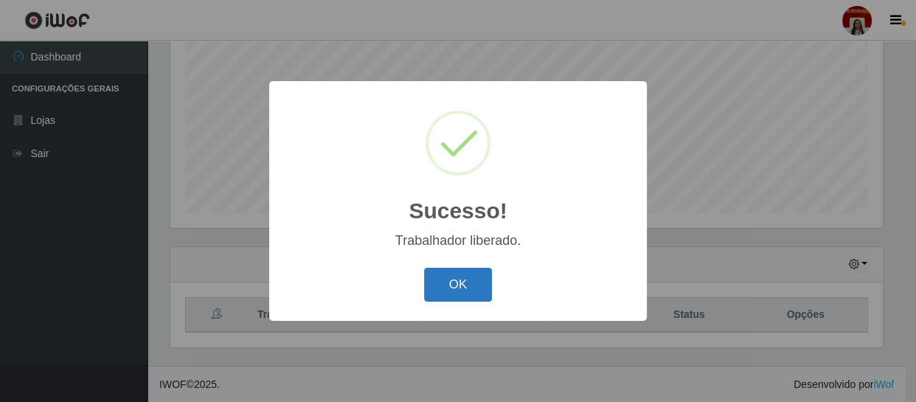
click at [468, 285] on button "OK" at bounding box center [458, 285] width 69 height 35
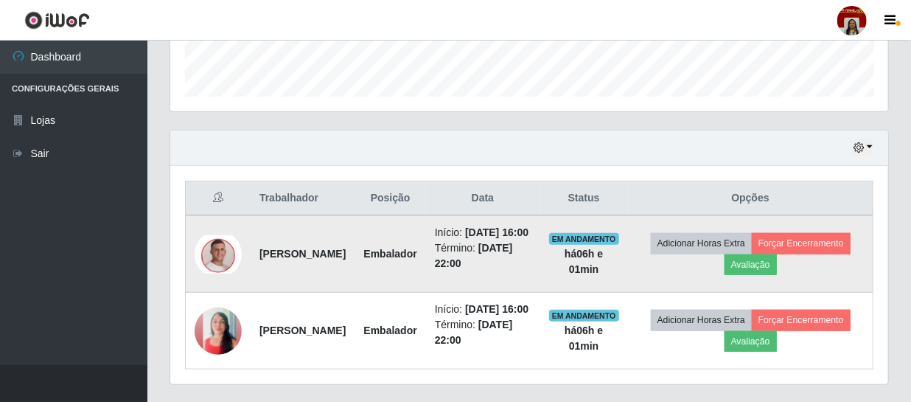
click at [221, 254] on img at bounding box center [218, 254] width 47 height 38
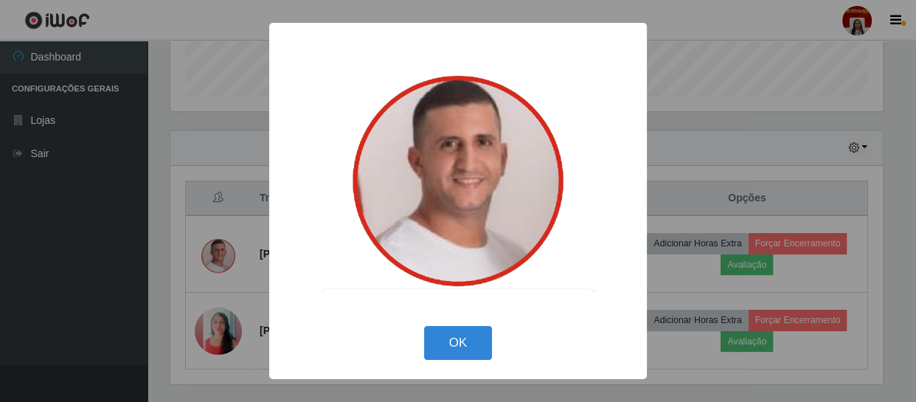
click at [83, 203] on div "× OK Cancel" at bounding box center [458, 201] width 916 height 402
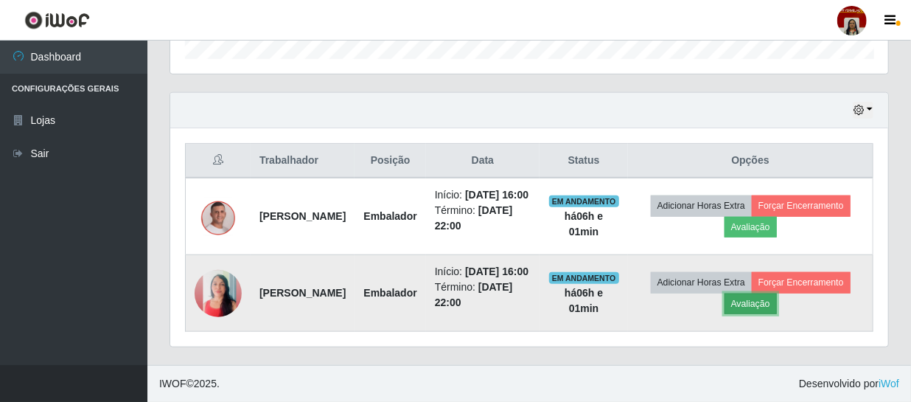
click at [777, 296] on button "Avaliação" at bounding box center [751, 304] width 52 height 21
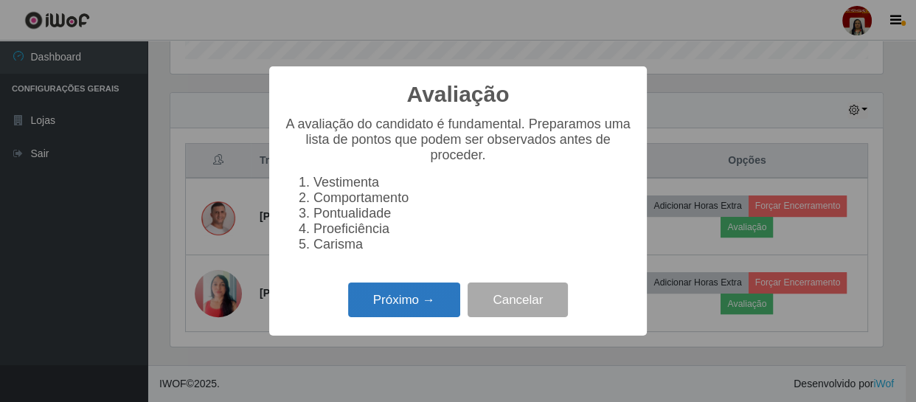
click at [430, 312] on button "Próximo →" at bounding box center [404, 299] width 112 height 35
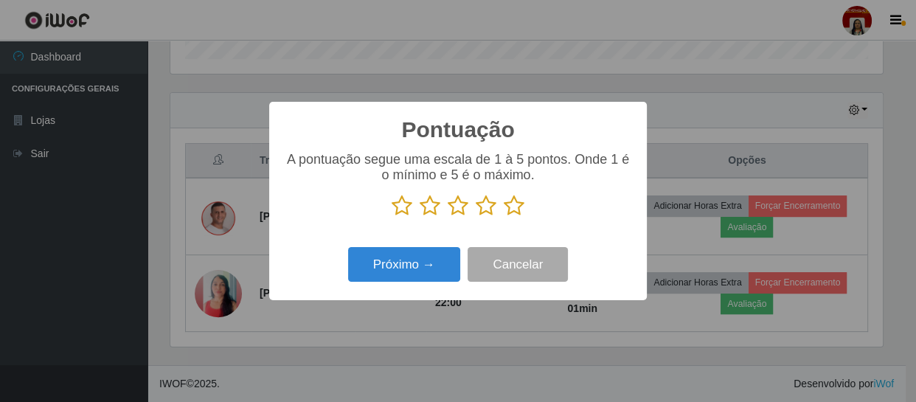
click at [513, 203] on icon at bounding box center [514, 206] width 21 height 22
click at [504, 217] on input "radio" at bounding box center [504, 217] width 0 height 0
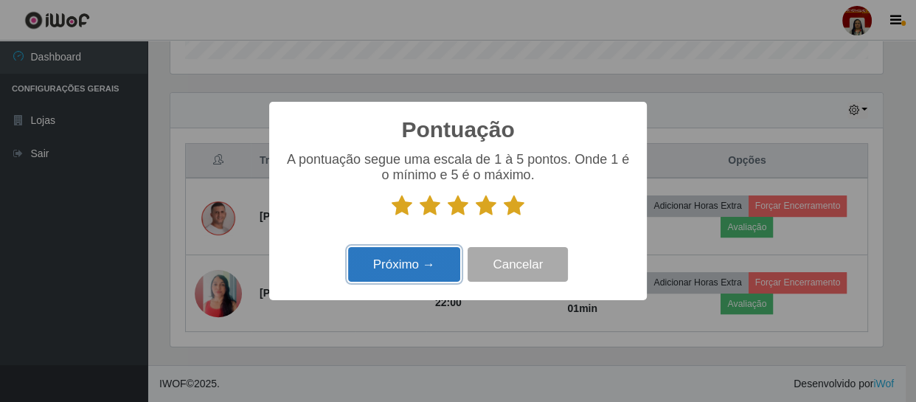
click at [402, 268] on button "Próximo →" at bounding box center [404, 264] width 112 height 35
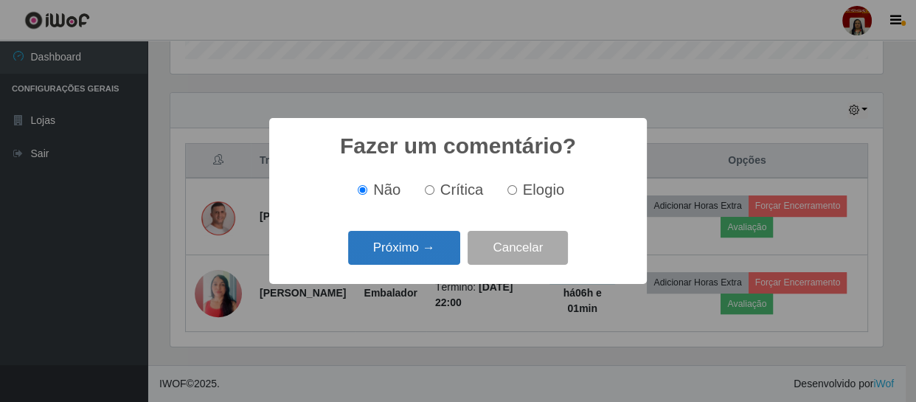
click at [450, 239] on button "Próximo →" at bounding box center [404, 248] width 112 height 35
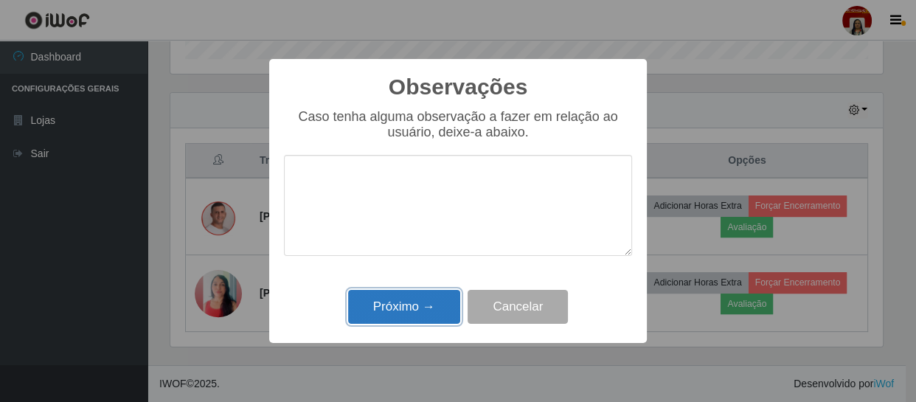
click at [398, 313] on button "Próximo →" at bounding box center [404, 307] width 112 height 35
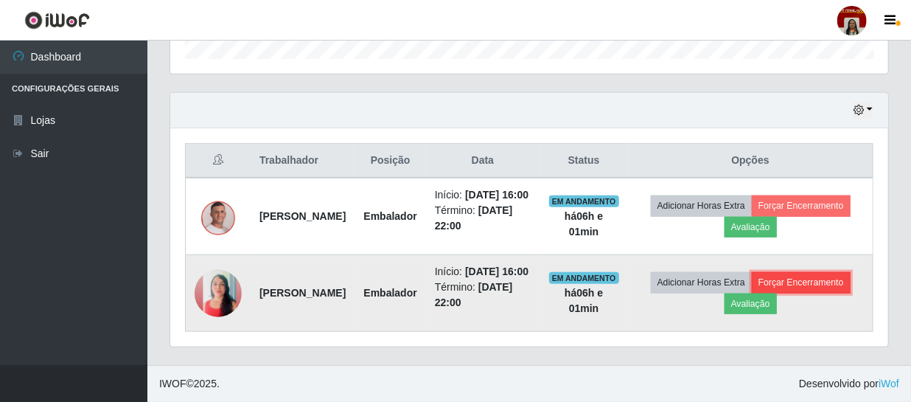
click at [752, 293] on button "Forçar Encerramento" at bounding box center [801, 282] width 99 height 21
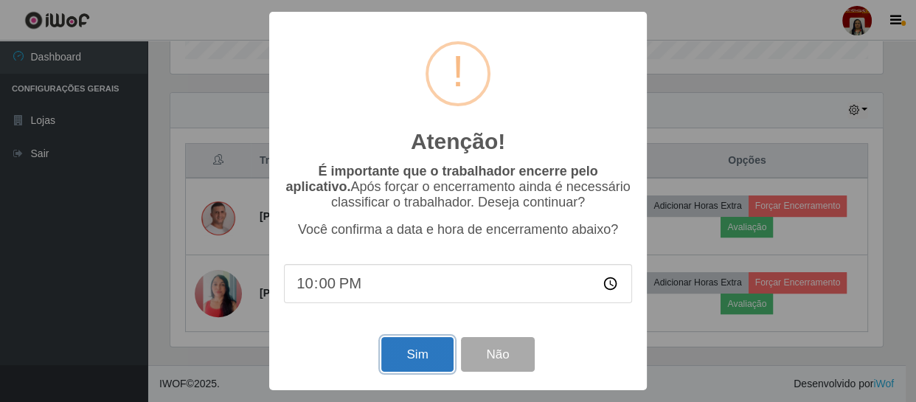
click at [425, 350] on button "Sim" at bounding box center [417, 354] width 72 height 35
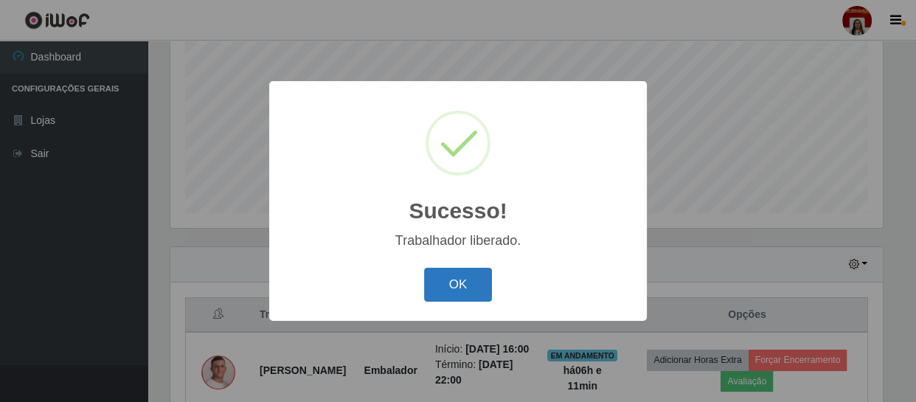
click at [473, 275] on button "OK" at bounding box center [458, 285] width 69 height 35
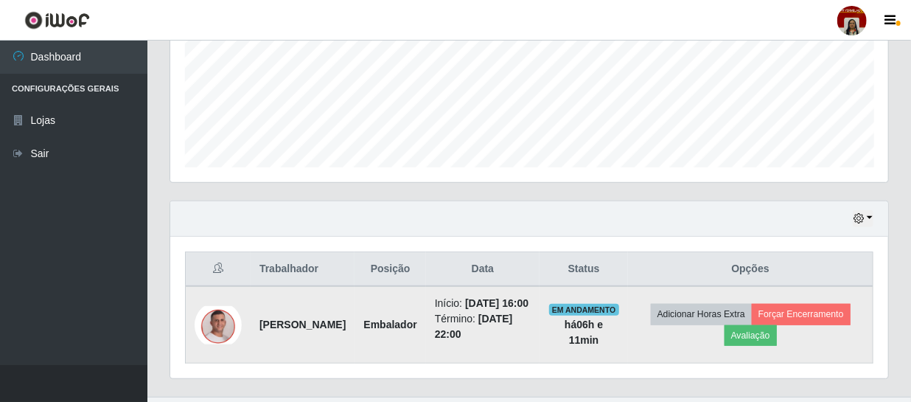
scroll to position [406, 0]
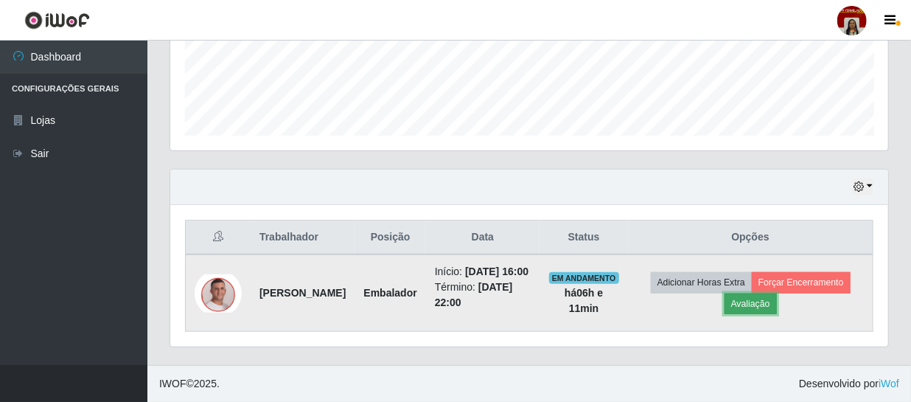
click at [777, 294] on button "Avaliação" at bounding box center [751, 304] width 52 height 21
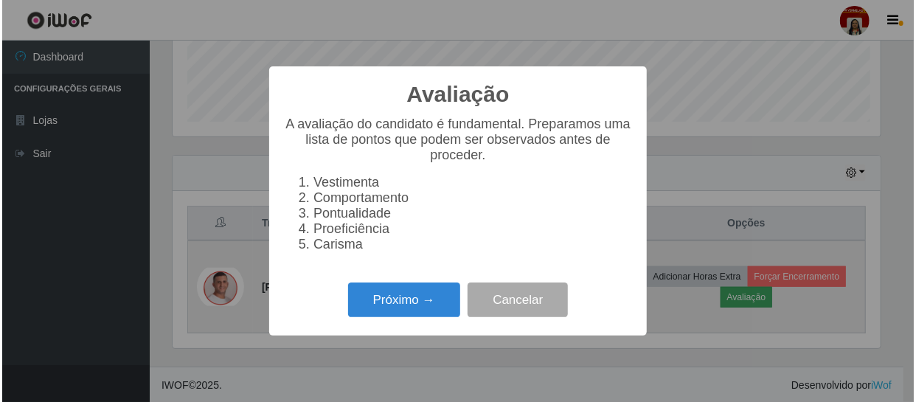
scroll to position [306, 712]
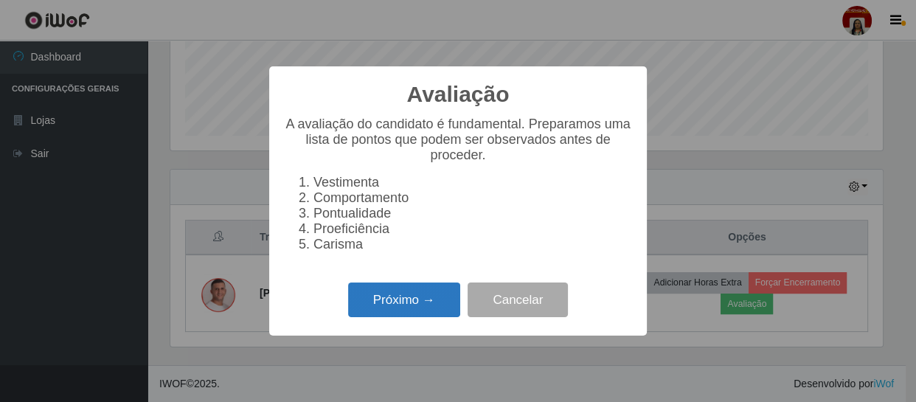
click at [403, 302] on button "Próximo →" at bounding box center [404, 299] width 112 height 35
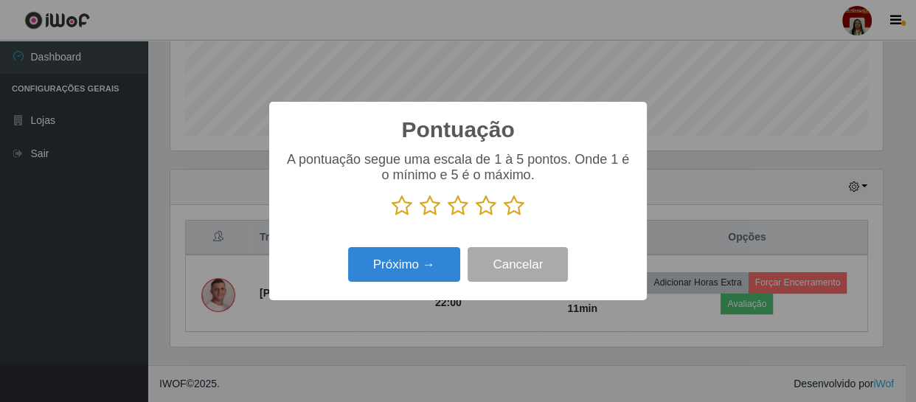
click at [516, 209] on icon at bounding box center [514, 206] width 21 height 22
click at [504, 217] on input "radio" at bounding box center [504, 217] width 0 height 0
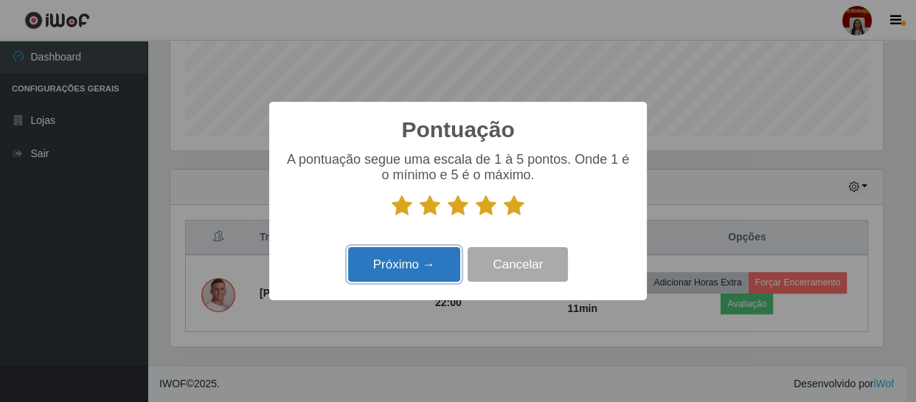
click at [436, 268] on button "Próximo →" at bounding box center [404, 264] width 112 height 35
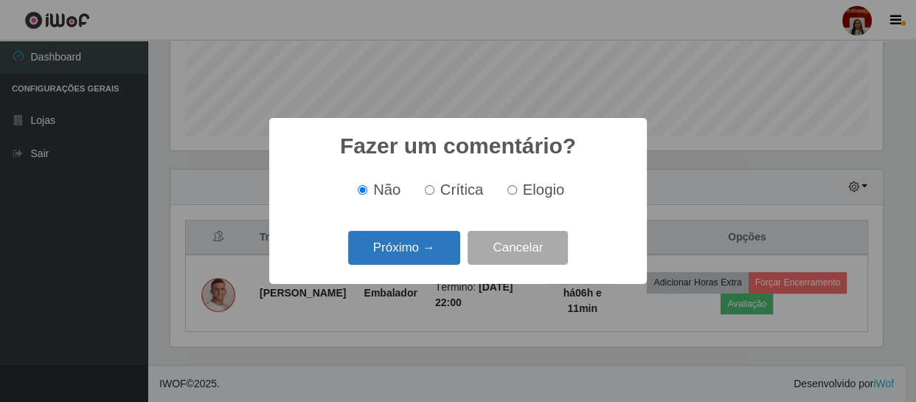
click at [437, 250] on button "Próximo →" at bounding box center [404, 248] width 112 height 35
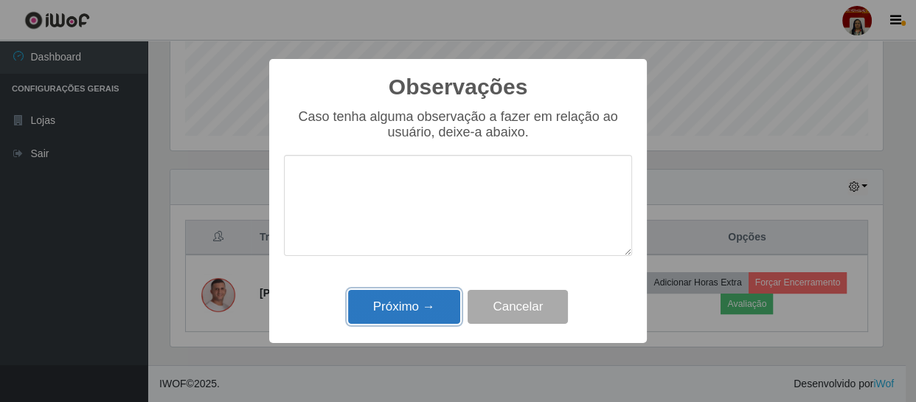
click at [424, 298] on button "Próximo →" at bounding box center [404, 307] width 112 height 35
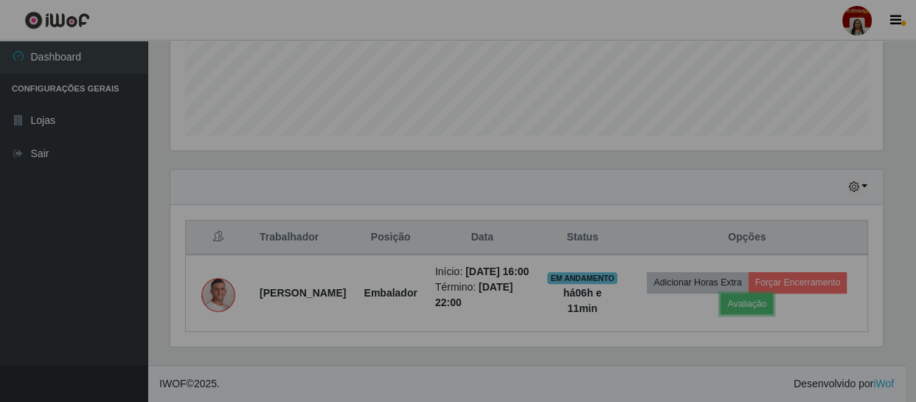
scroll to position [306, 718]
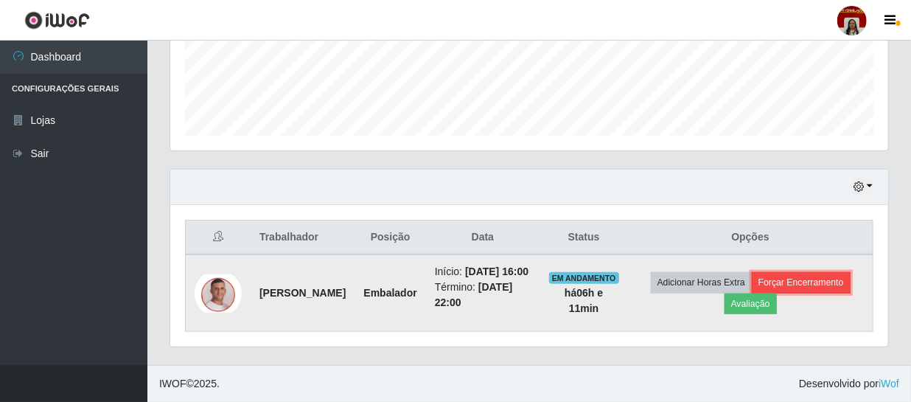
click at [752, 293] on button "Forçar Encerramento" at bounding box center [801, 282] width 99 height 21
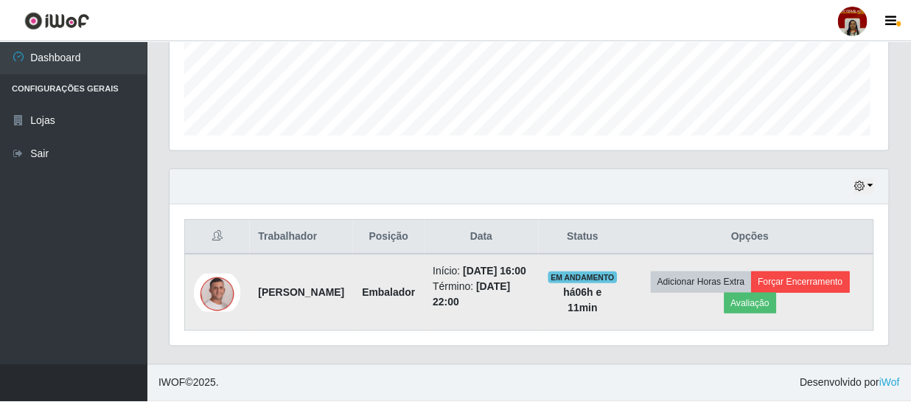
scroll to position [306, 712]
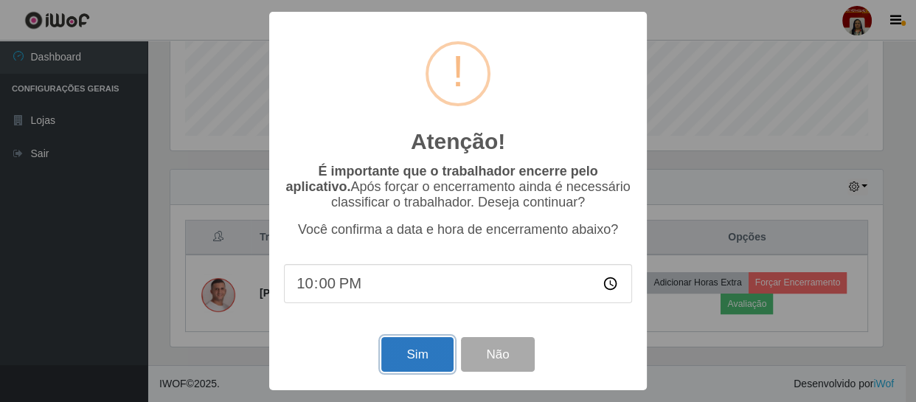
click at [417, 355] on button "Sim" at bounding box center [417, 354] width 72 height 35
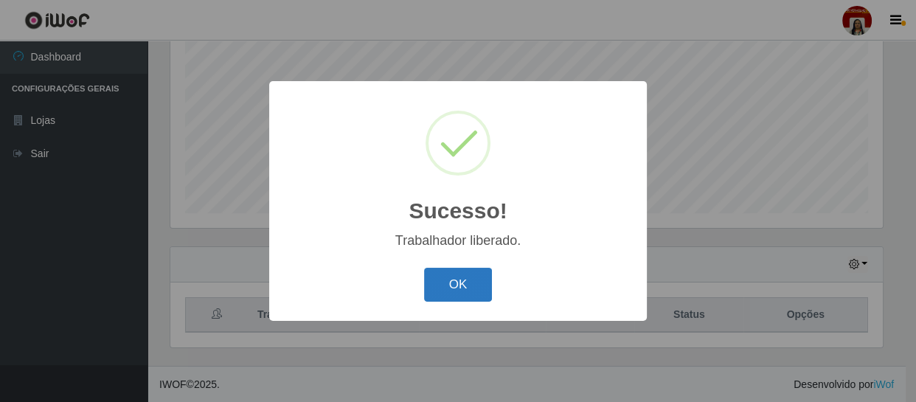
click at [459, 281] on button "OK" at bounding box center [458, 285] width 69 height 35
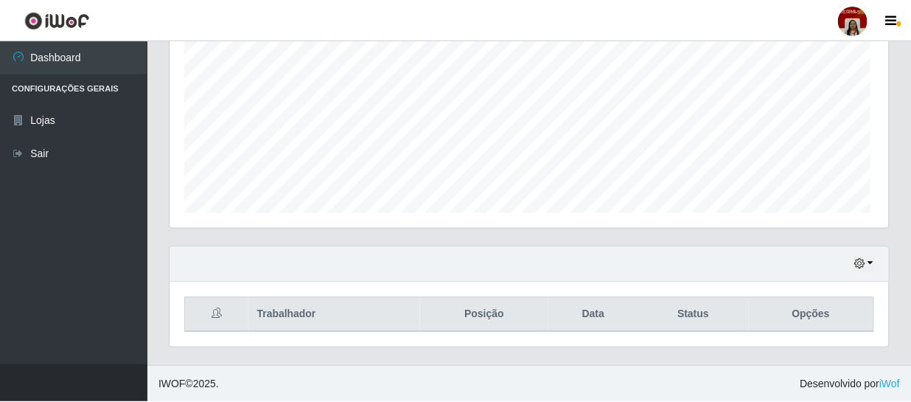
scroll to position [306, 718]
